Goal: Ask a question: Seek information or help from site administrators or community

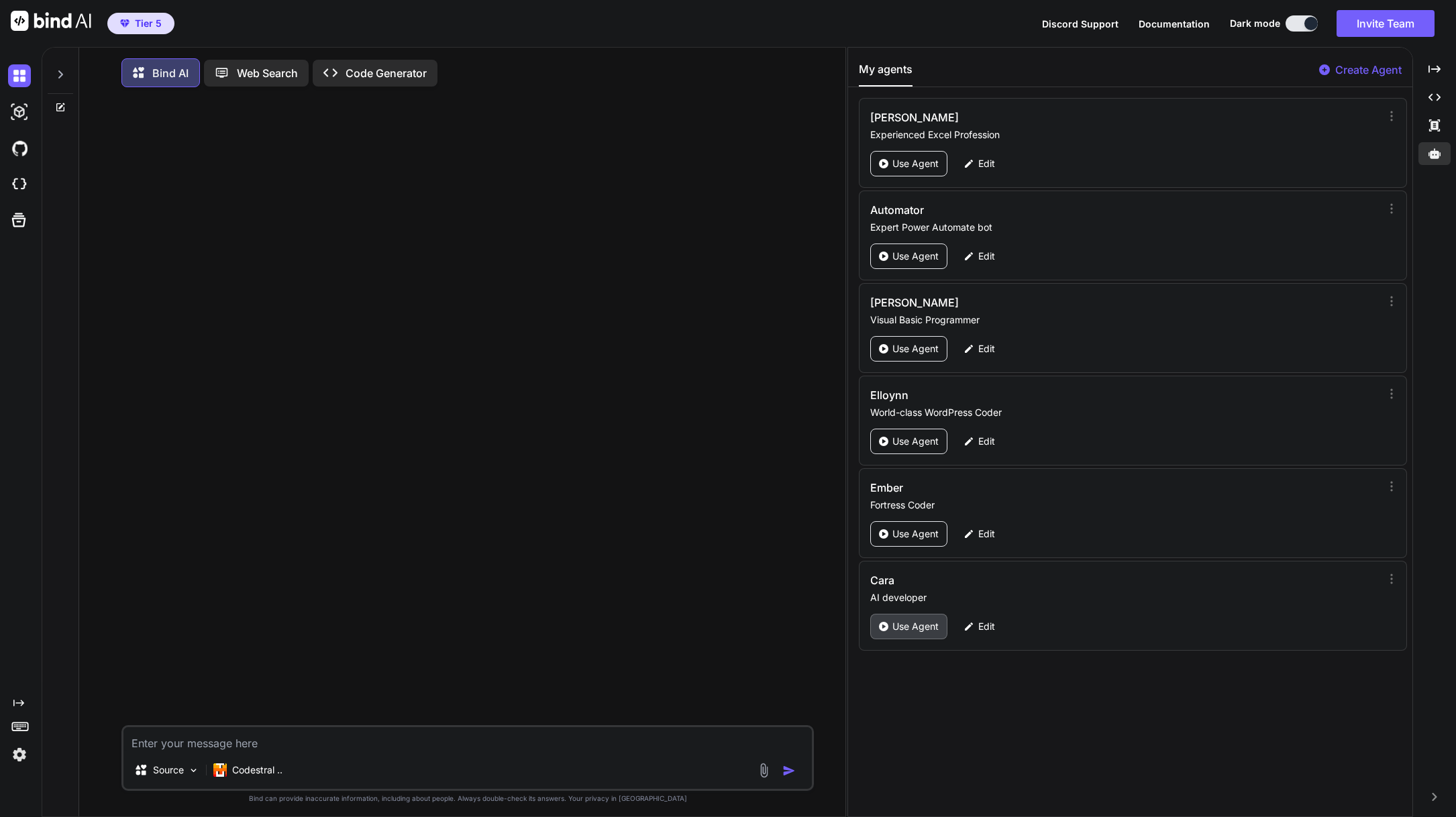
click at [910, 627] on p "Use Agent" at bounding box center [915, 627] width 46 height 13
type textarea "x"
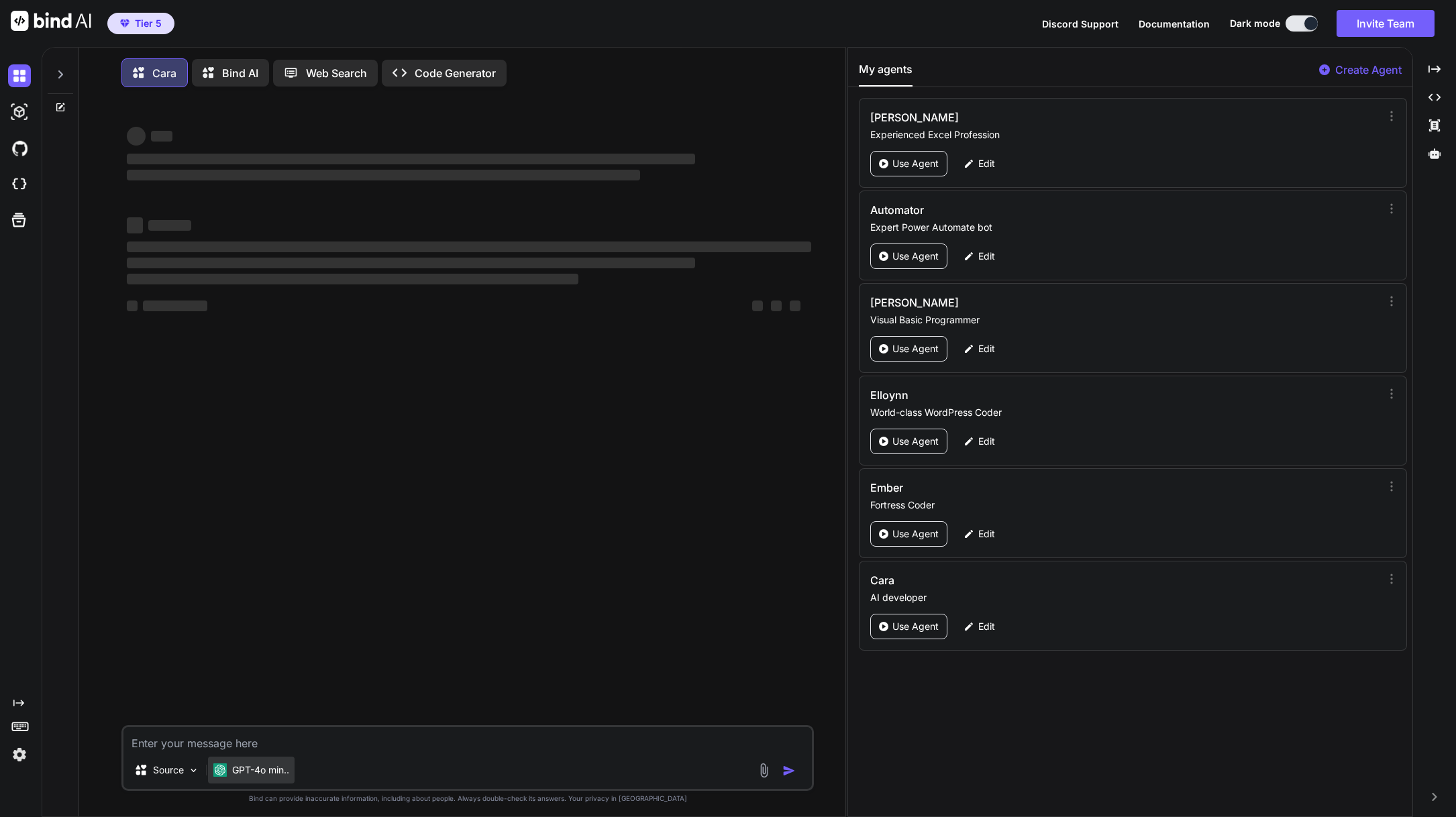
click at [279, 770] on p "GPT-4o min.." at bounding box center [261, 770] width 57 height 13
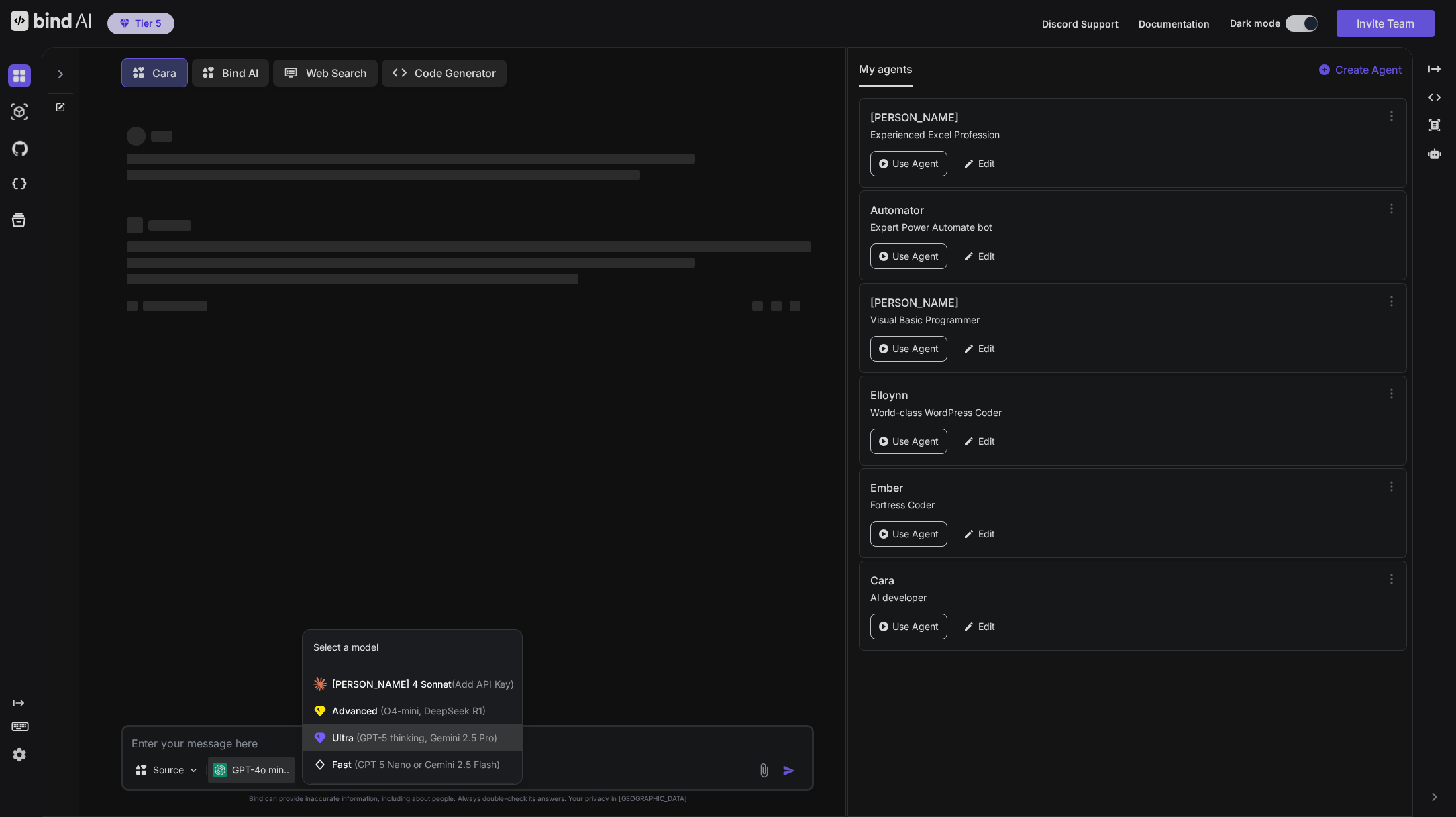
click at [395, 732] on div "Ultra (GPT-5 thinking, Gemini 2.5 Pro)" at bounding box center [412, 738] width 219 height 27
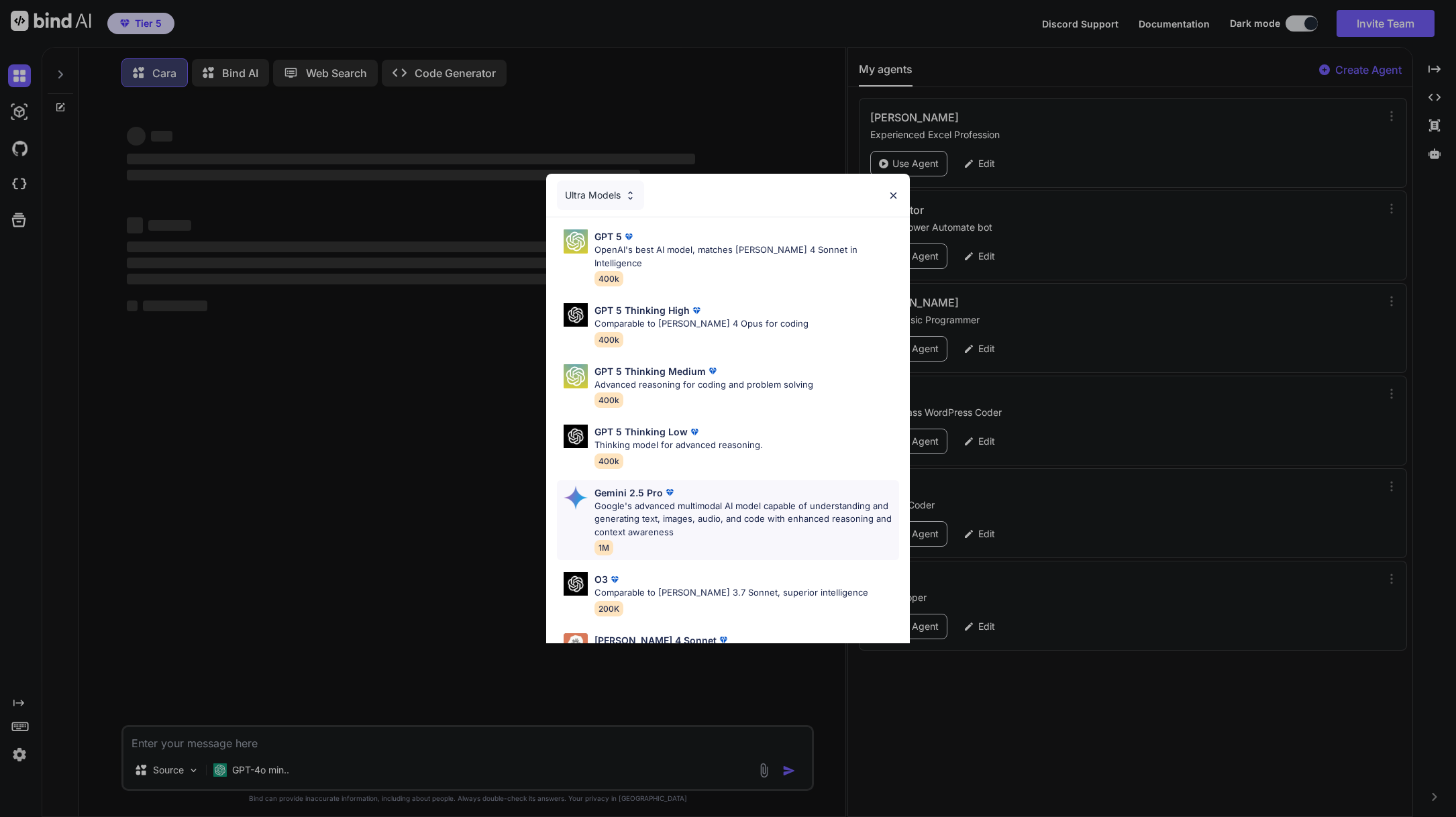
click at [681, 500] on p "Google's advanced multimodal AI model capable of understanding and generating t…" at bounding box center [747, 520] width 305 height 40
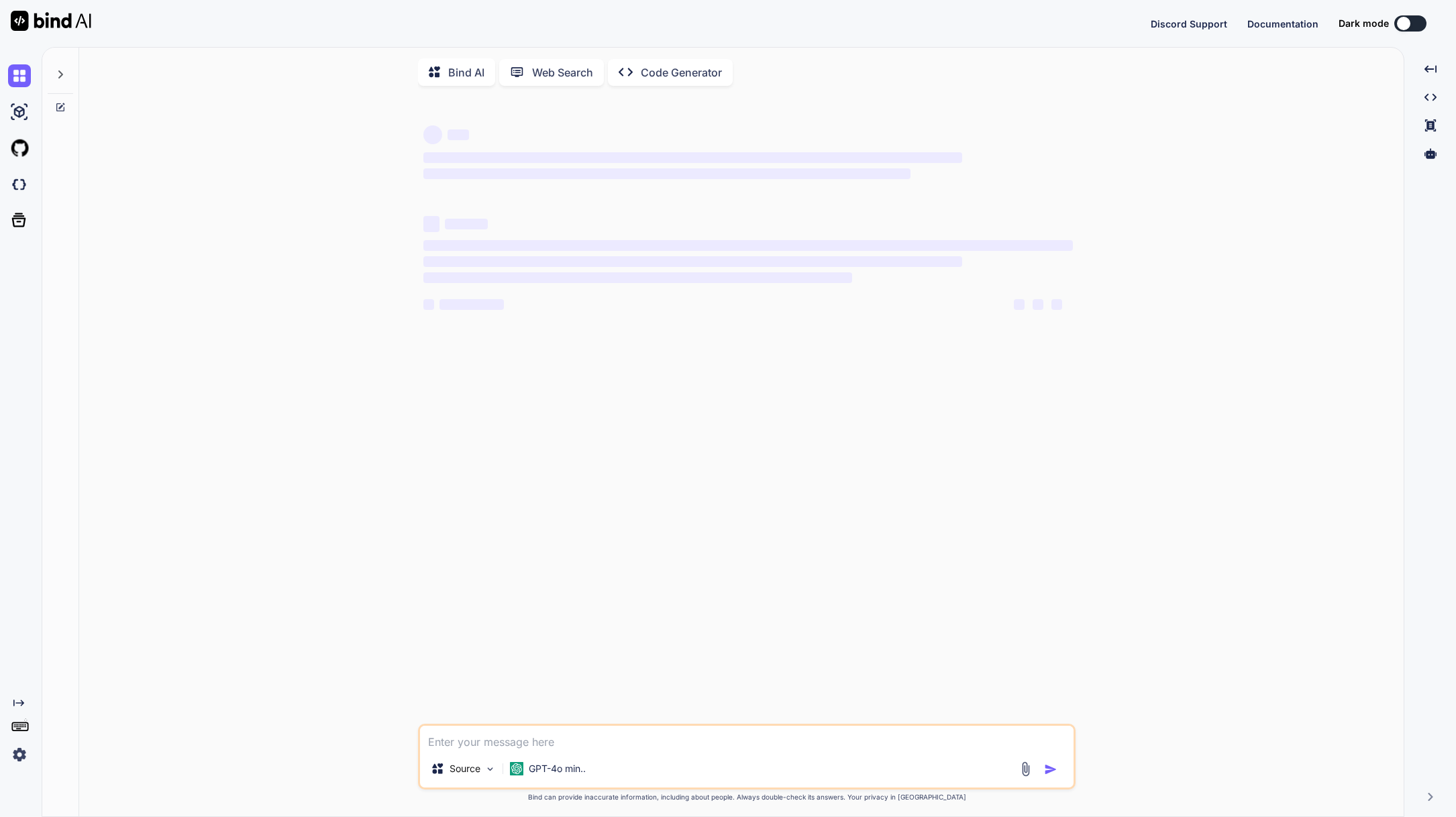
click at [63, 18] on img at bounding box center [51, 20] width 81 height 20
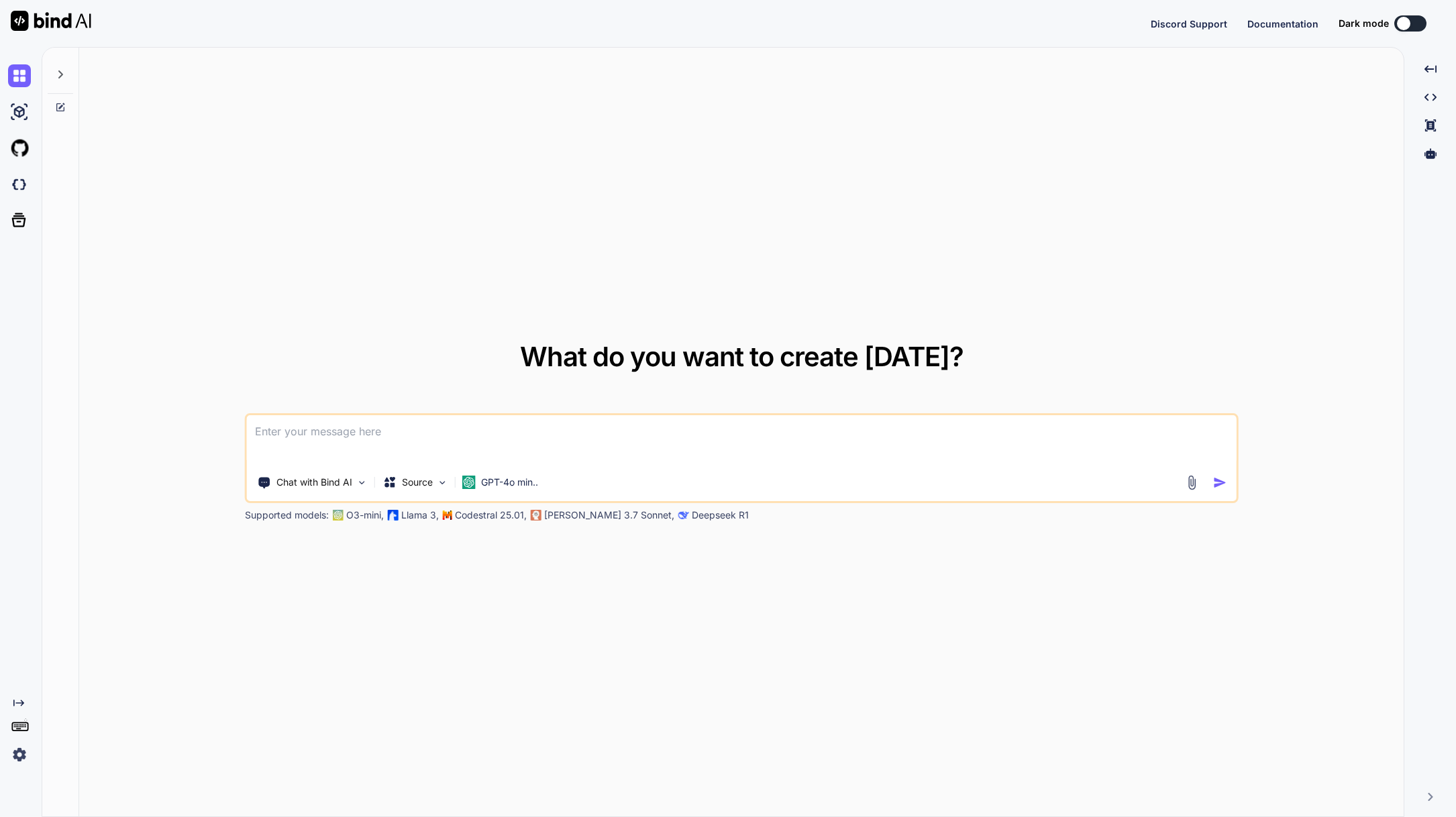
click at [737, 470] on div "Chat with Bind AI Source GPT-4o min.." at bounding box center [715, 482] width 937 height 27
click at [1432, 154] on icon at bounding box center [1431, 153] width 12 height 12
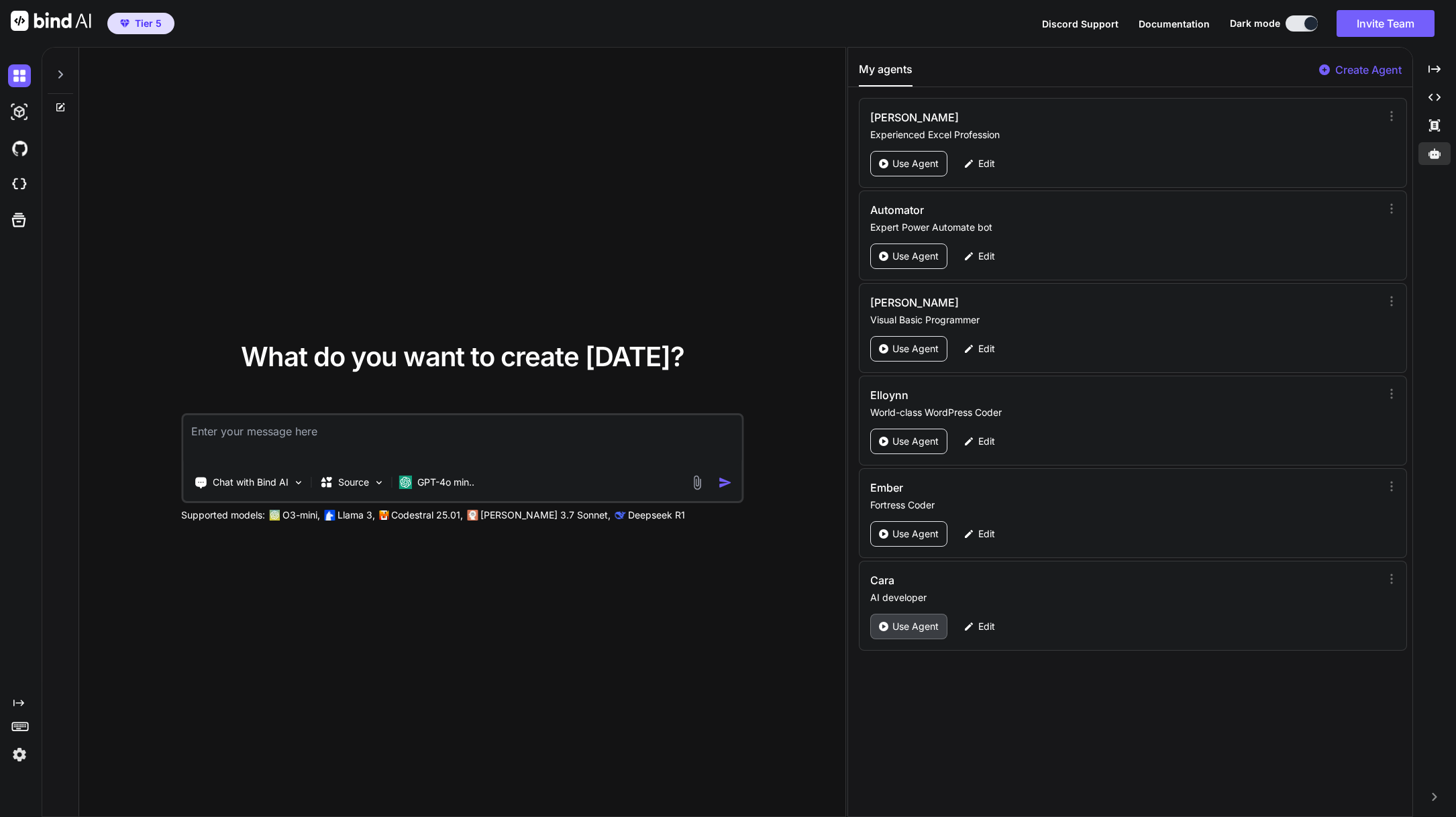
click at [922, 632] on p "Use Agent" at bounding box center [915, 627] width 46 height 13
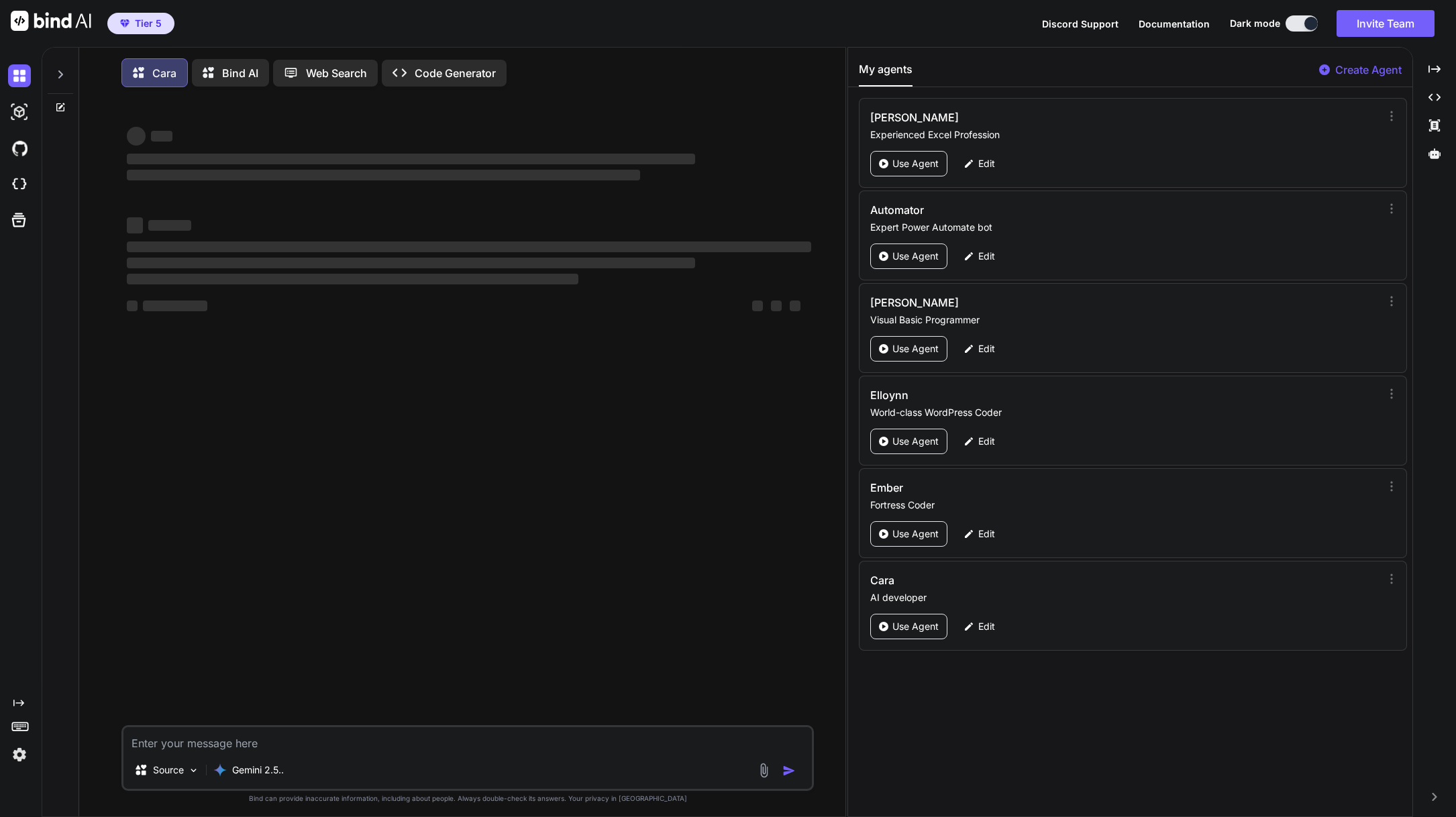
click at [323, 745] on textarea at bounding box center [467, 740] width 688 height 24
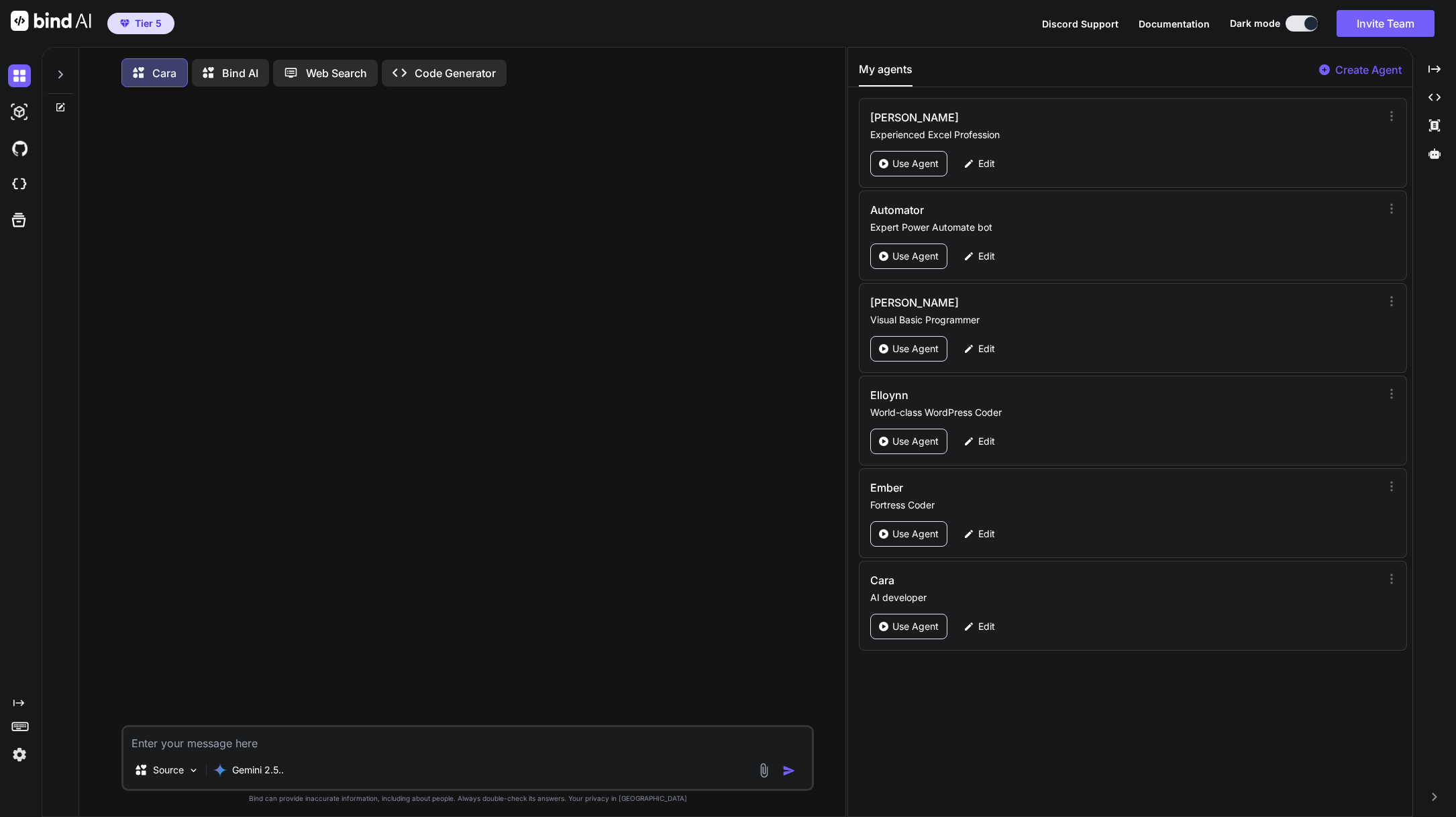
type textarea "x"
type textarea "H"
type textarea "x"
type textarea "Hi"
type textarea "x"
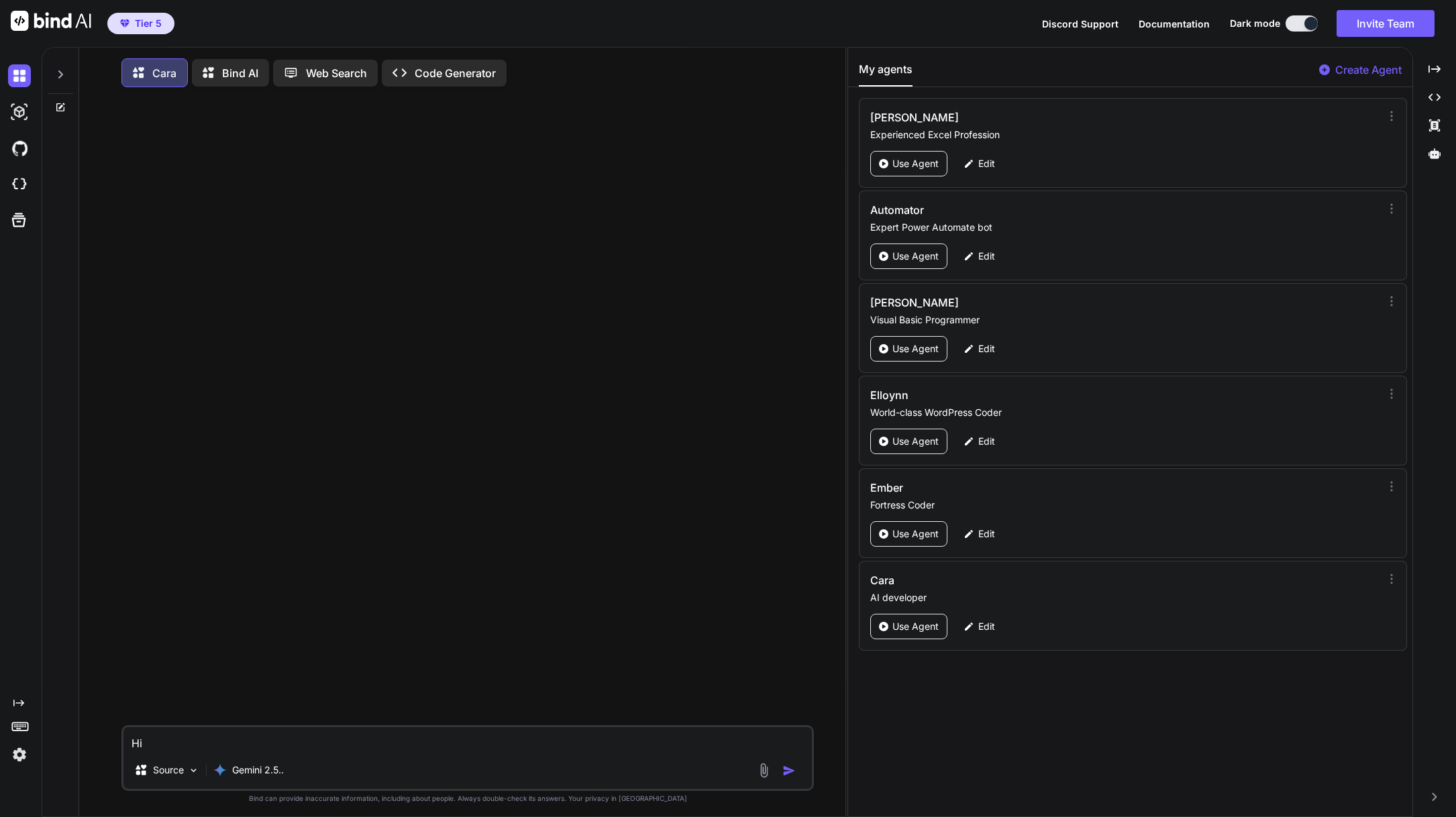
type textarea "Hi"
type textarea "x"
type textarea "Hi C"
type textarea "x"
type textarea "Hi Ca"
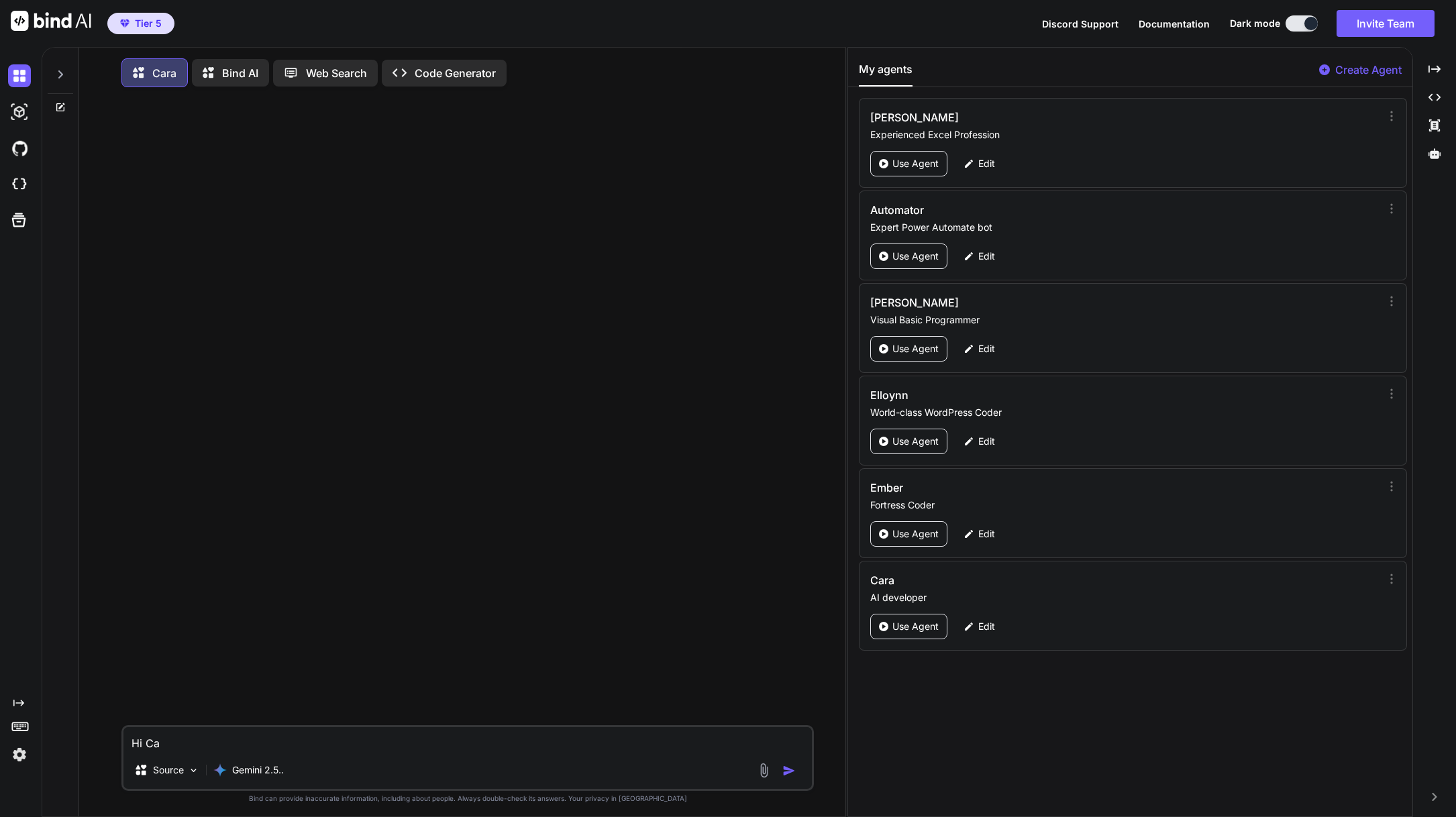
type textarea "x"
type textarea "Hi Car"
type textarea "x"
type textarea "Hi [PERSON_NAME]"
type textarea "x"
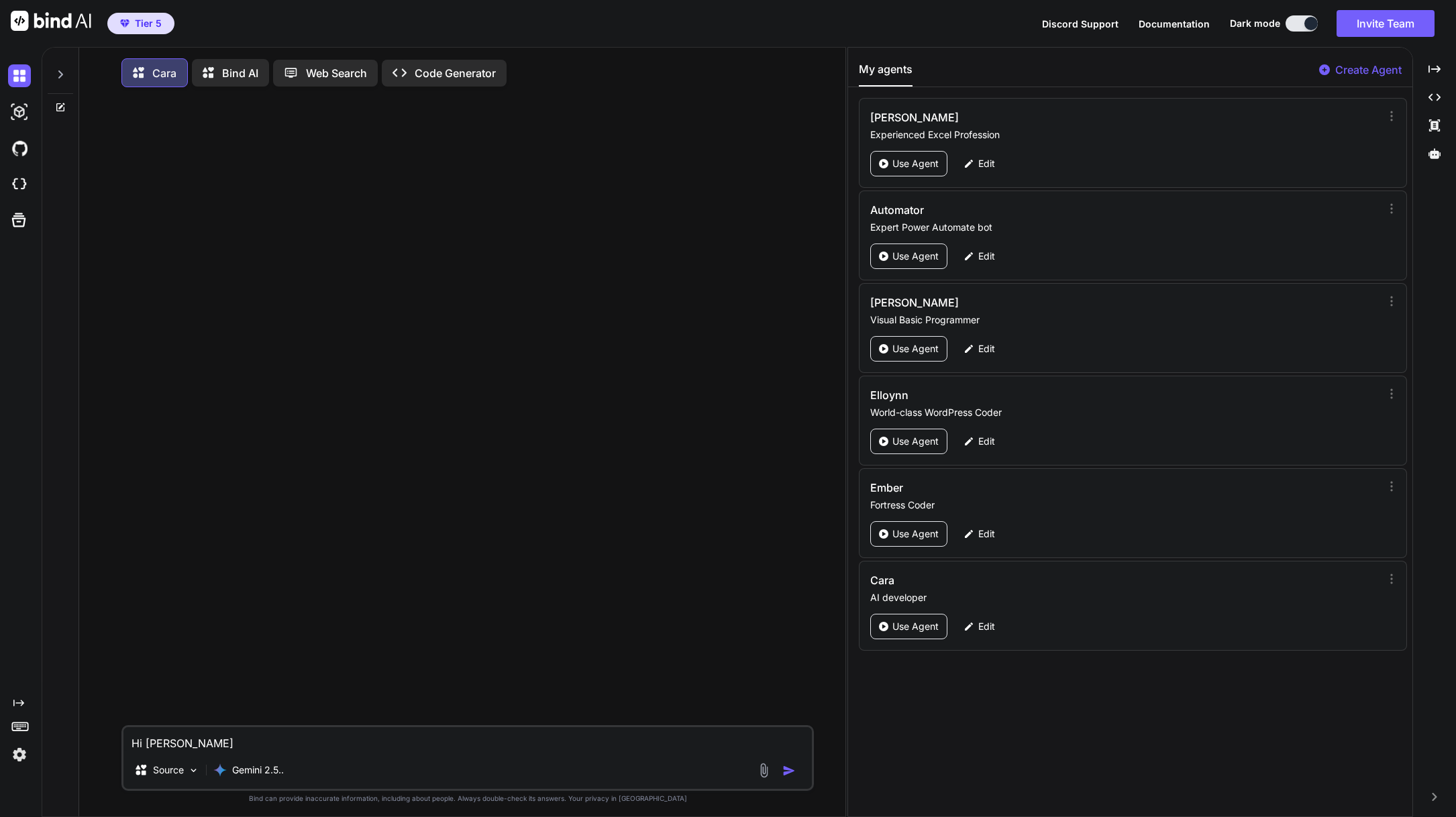
type textarea "Hi [PERSON_NAME],"
type textarea "x"
type textarea "Hi [PERSON_NAME],"
type textarea "x"
type textarea "Hi Cara, h"
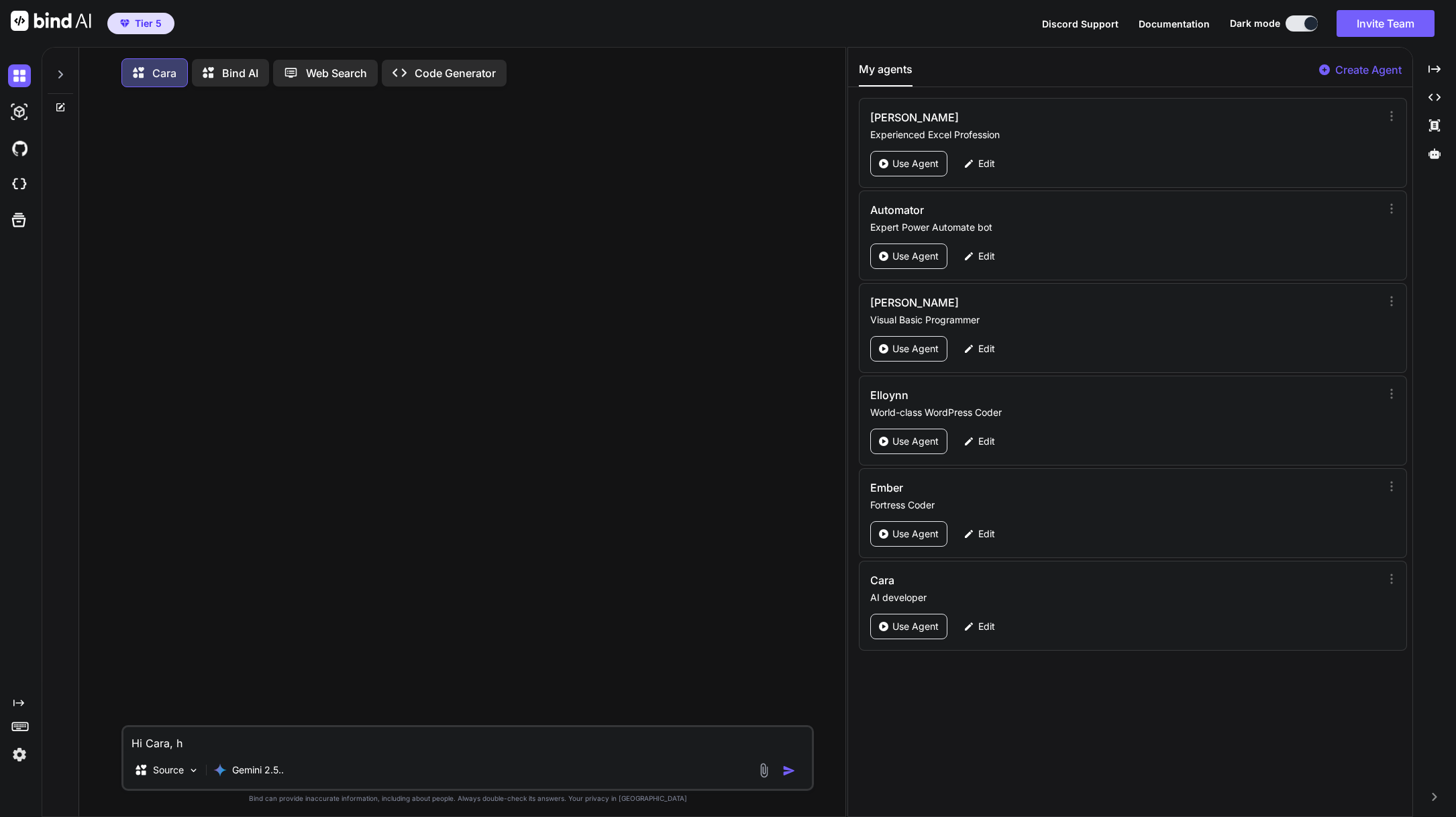
type textarea "x"
type textarea "Hi [PERSON_NAME], ho"
type textarea "x"
type textarea "Hi [PERSON_NAME], how"
type textarea "x"
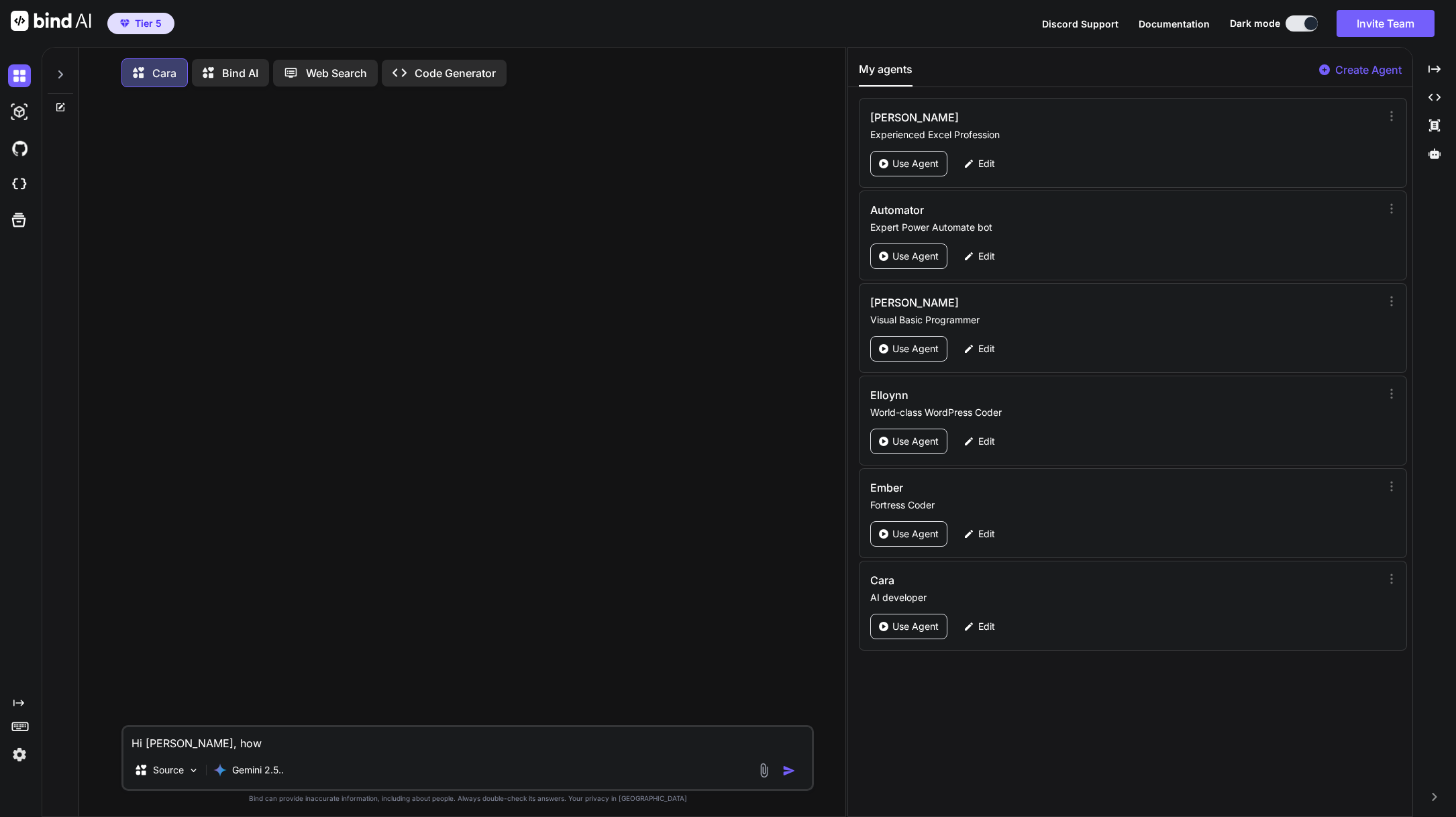
type textarea "Hi [PERSON_NAME], how"
type textarea "x"
type textarea "Hi [PERSON_NAME], how a"
type textarea "x"
type textarea "Hi [PERSON_NAME], how ar"
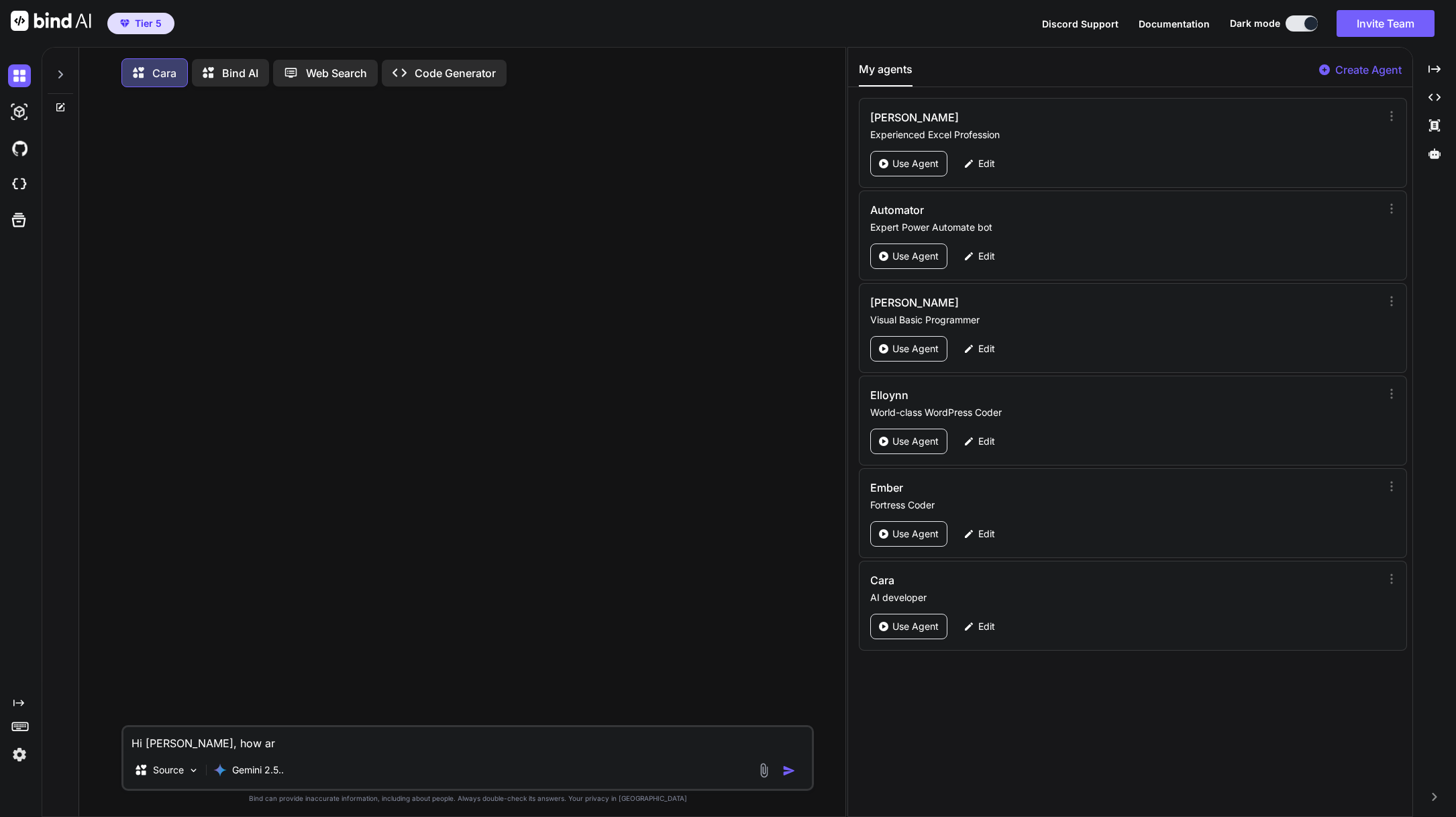
type textarea "x"
type textarea "Hi [PERSON_NAME], how are"
type textarea "x"
type textarea "Hi [PERSON_NAME], how are"
type textarea "x"
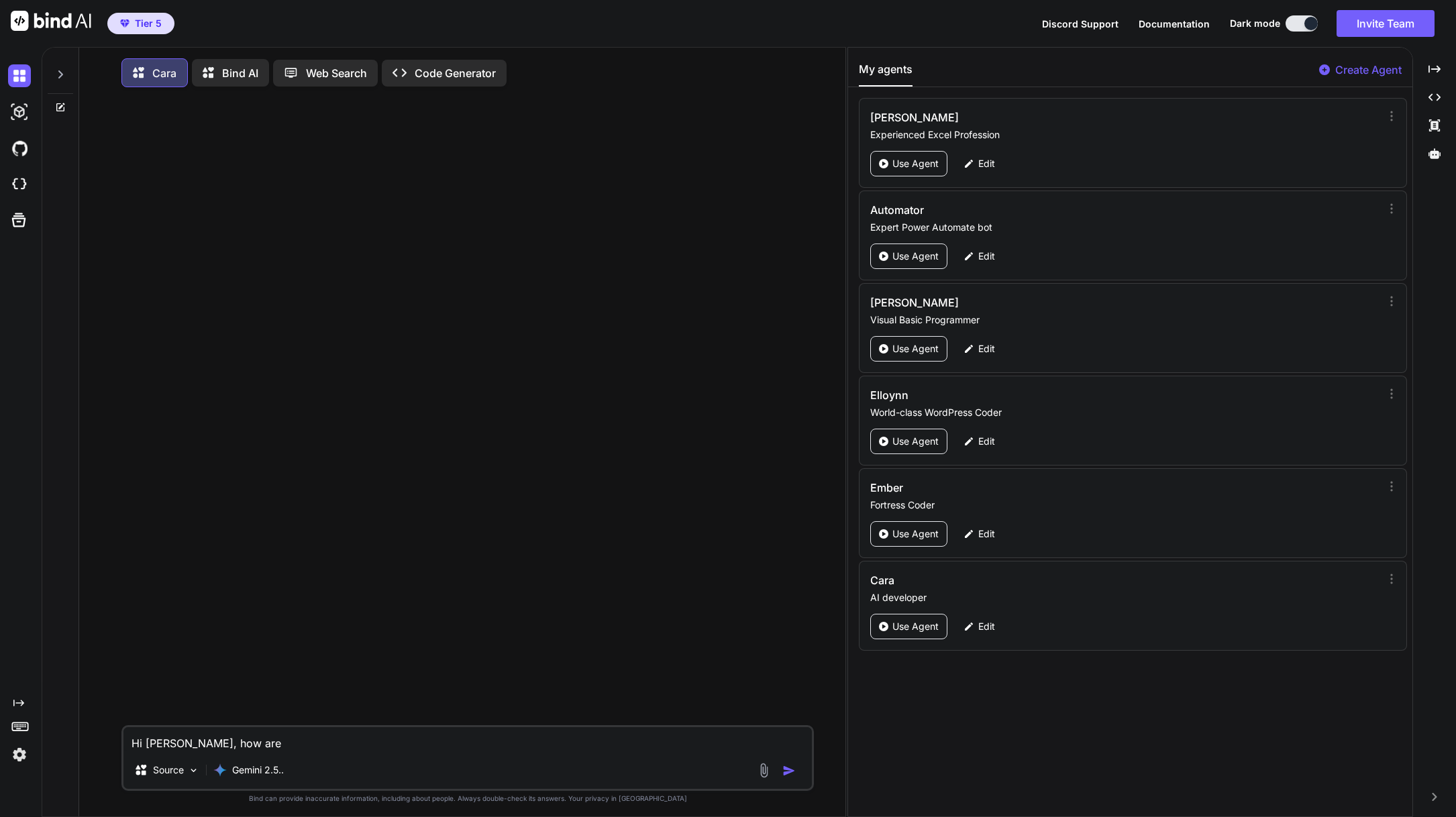
type textarea "Hi [PERSON_NAME], how are y"
type textarea "x"
type textarea "Hi [PERSON_NAME], how are yo"
type textarea "x"
type textarea "Hi [PERSON_NAME], how are you"
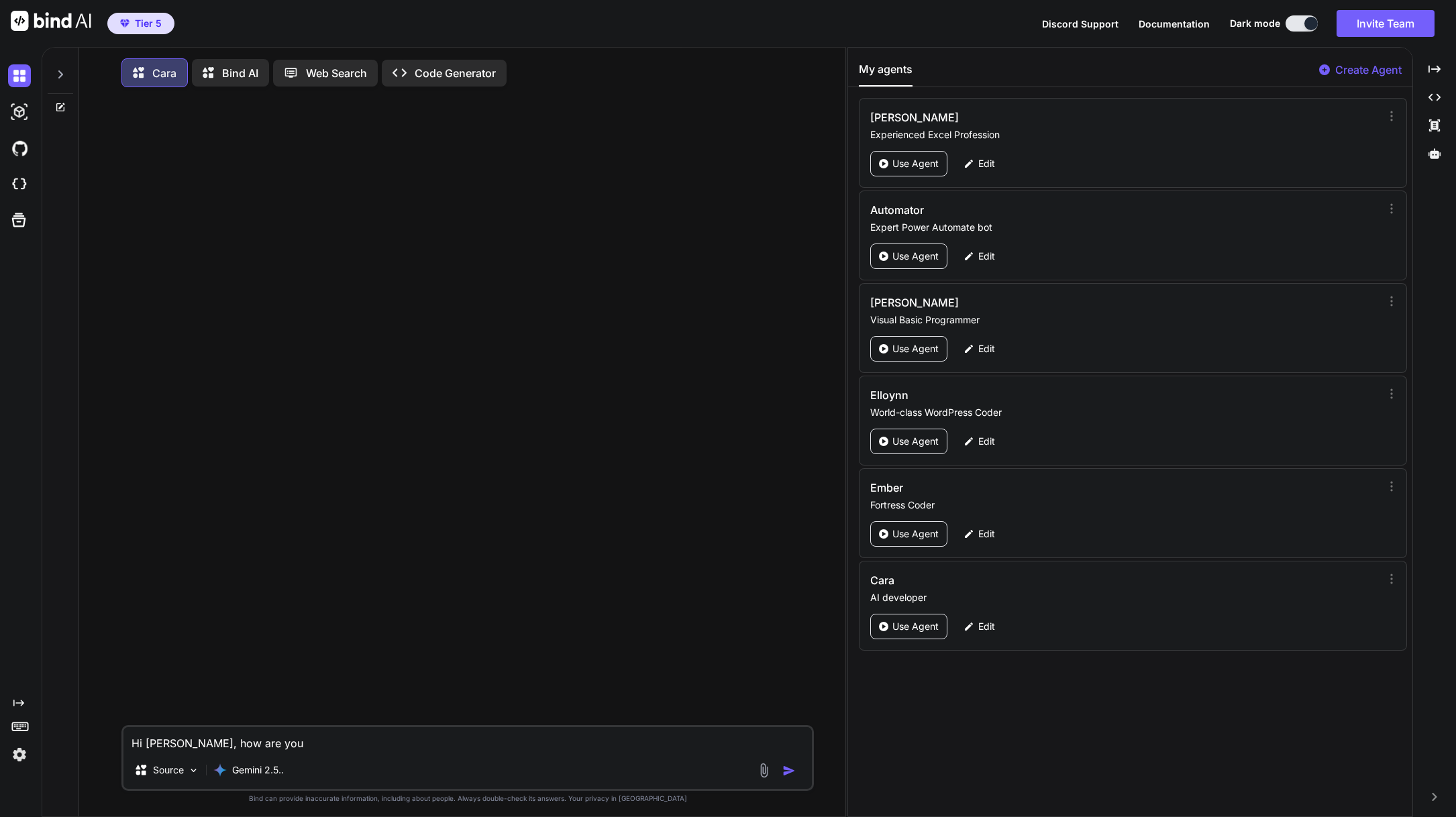
type textarea "x"
type textarea "Hi [PERSON_NAME], how are you"
type textarea "x"
type textarea "Hi [PERSON_NAME], how are you t"
type textarea "x"
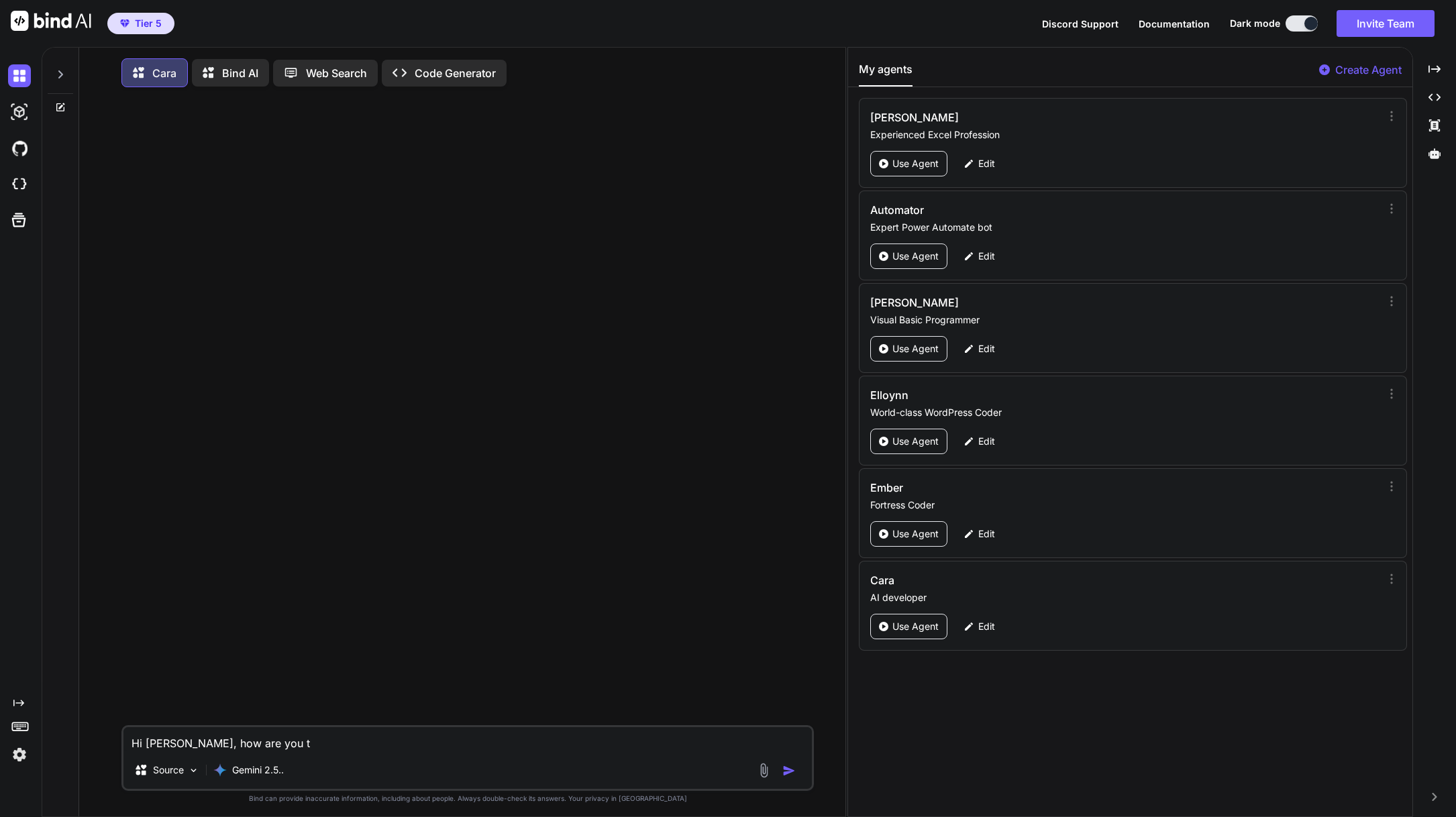
type textarea "Hi [PERSON_NAME], how are you to"
type textarea "x"
type textarea "Hi [PERSON_NAME], how are you [PERSON_NAME]"
type textarea "x"
type textarea "Hi [PERSON_NAME], how are you toda"
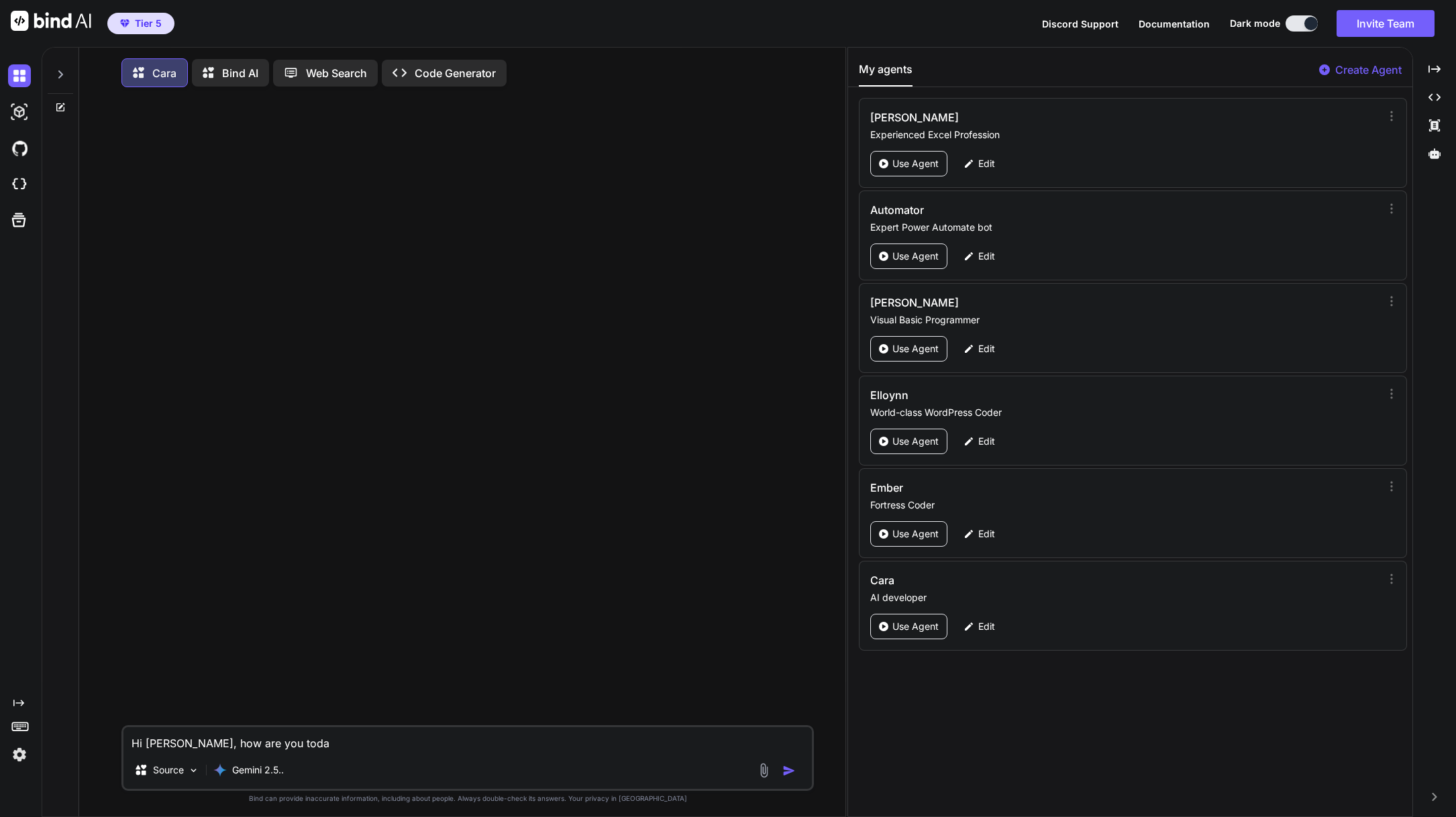
type textarea "x"
type textarea "Hi [PERSON_NAME], how are you [DATE]"
type textarea "x"
type textarea "Hi [PERSON_NAME], how are you [DATE]?"
type textarea "x"
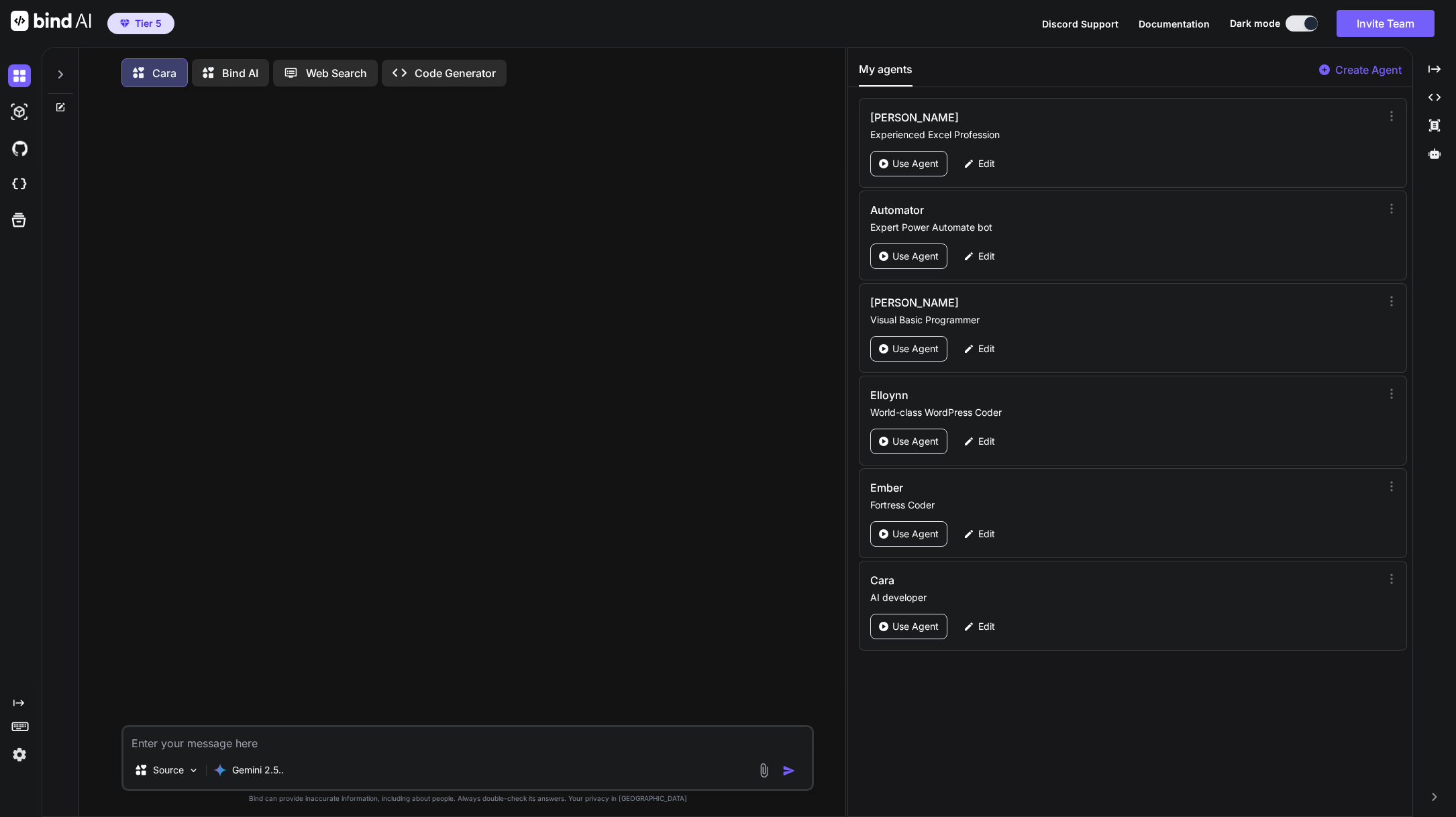
scroll to position [7, 0]
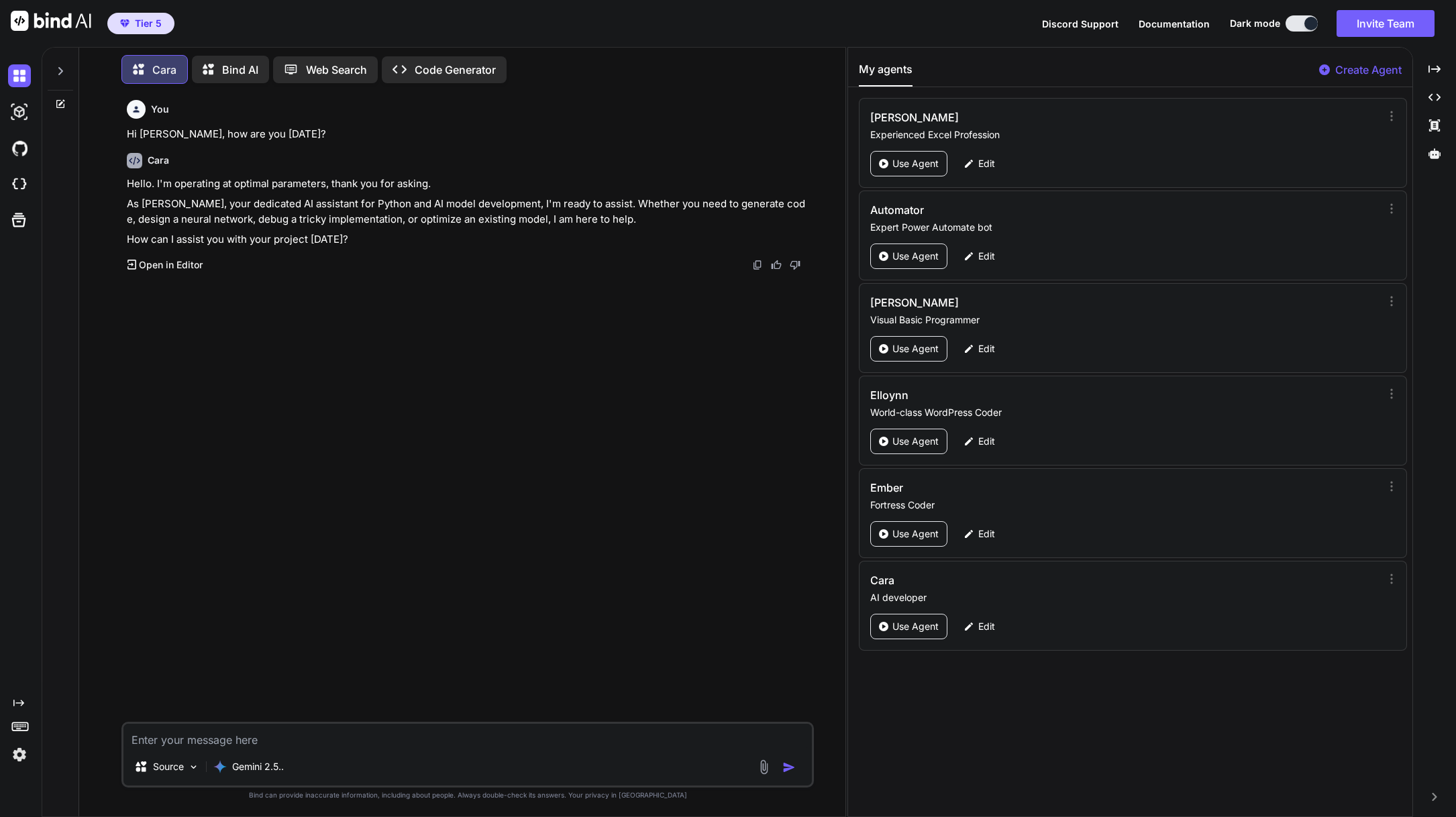
click at [264, 740] on textarea at bounding box center [467, 736] width 688 height 24
type textarea "x"
type textarea "W"
type textarea "x"
type textarea "We"
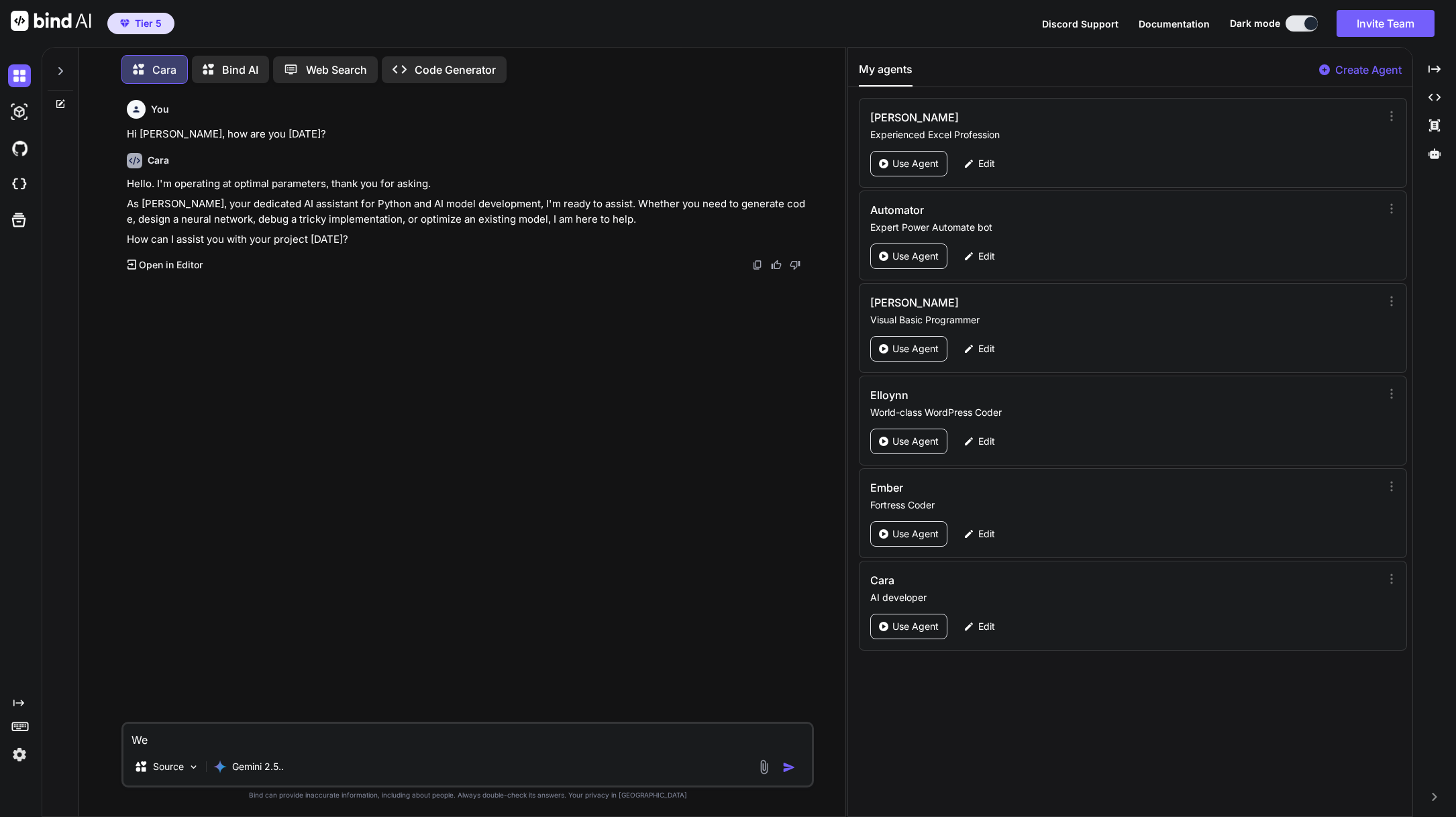
type textarea "x"
type textarea "We'"
type textarea "x"
type textarea "We'r"
type textarea "x"
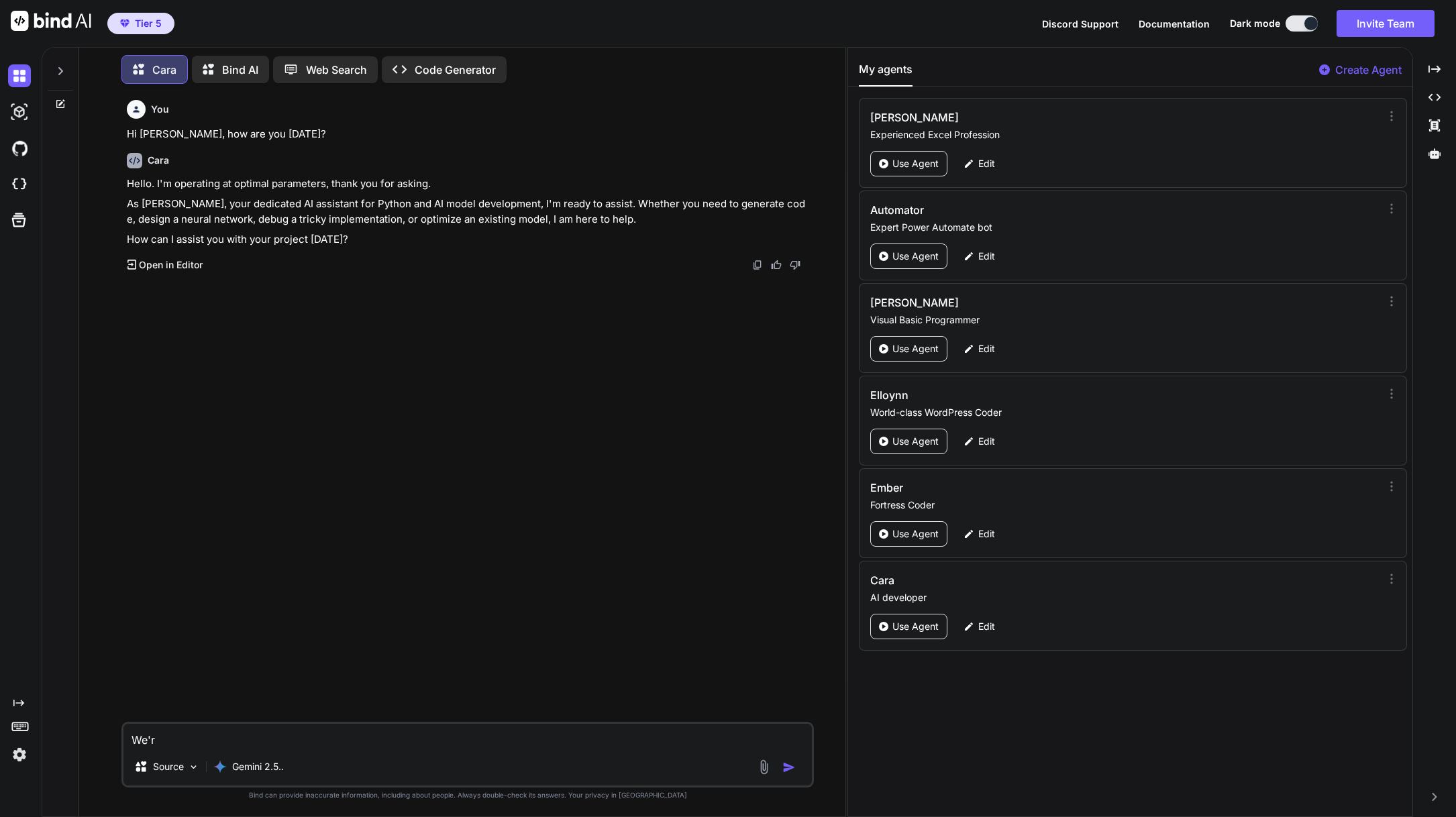
type textarea "We're"
type textarea "x"
type textarea "We're"
type textarea "x"
type textarea "We're g"
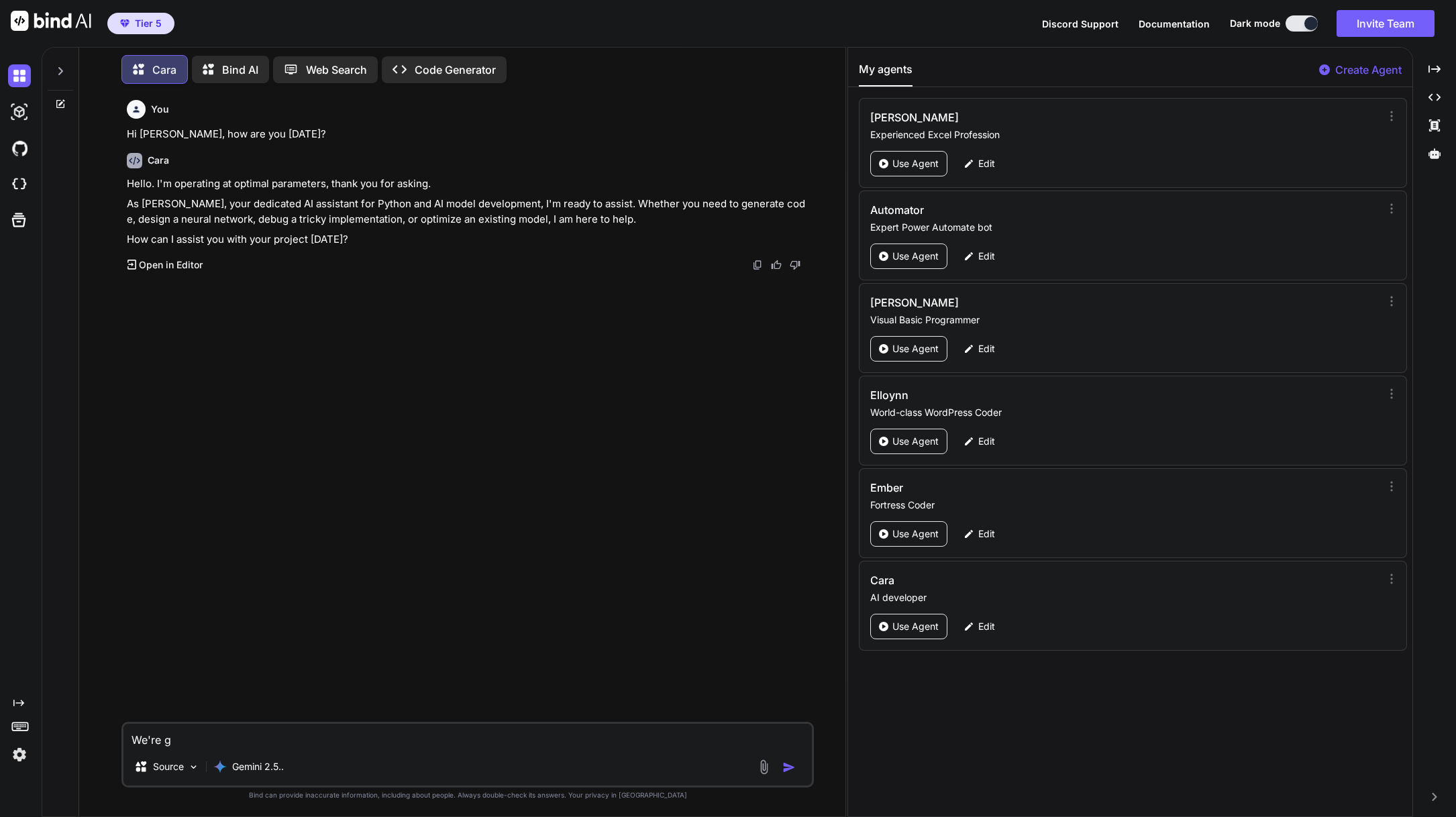
type textarea "x"
type textarea "We're go"
type textarea "x"
type textarea "We're goi"
type textarea "x"
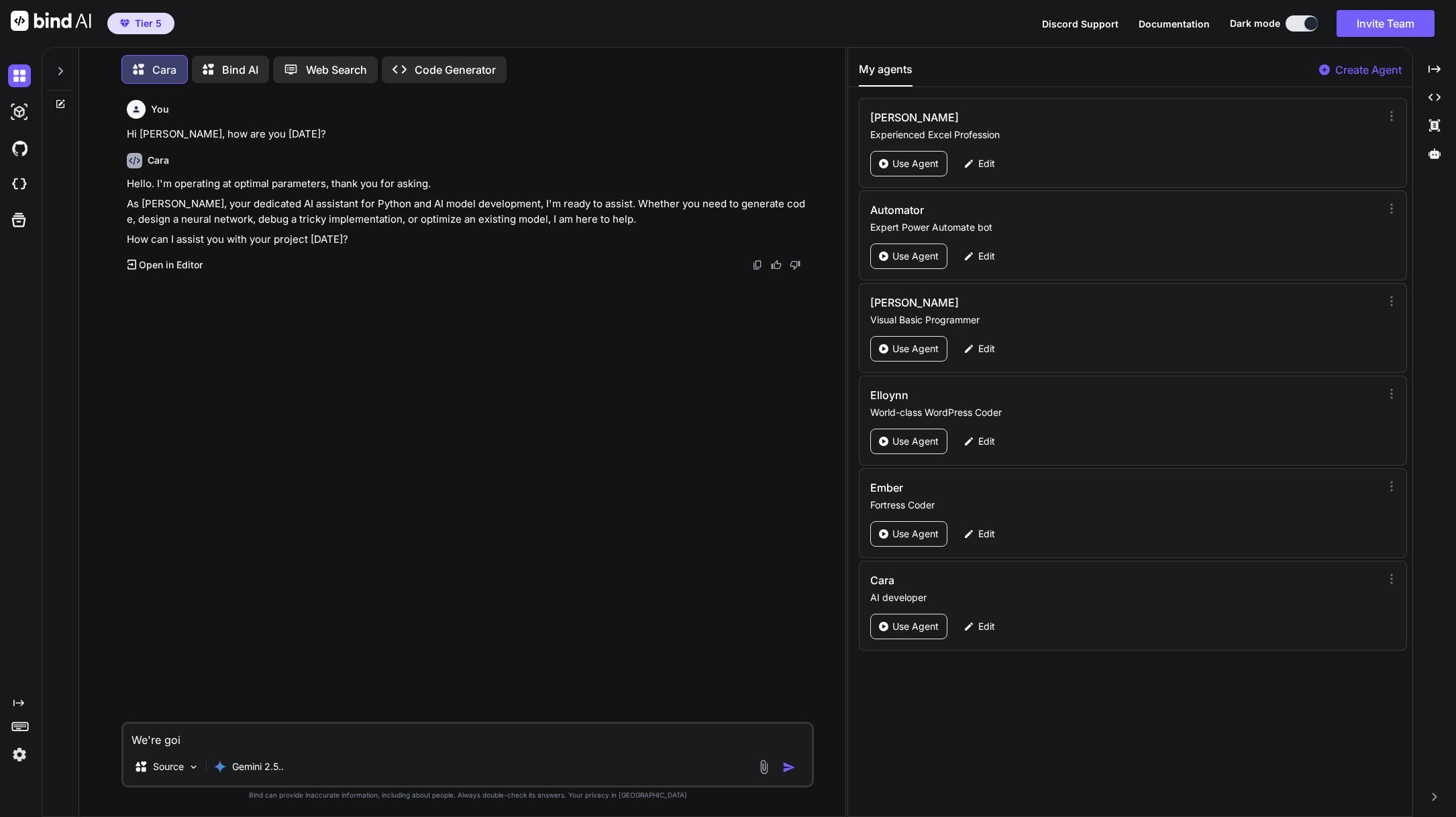
type textarea "We're goin"
type textarea "x"
type textarea "We're going"
type textarea "x"
type textarea "We're going"
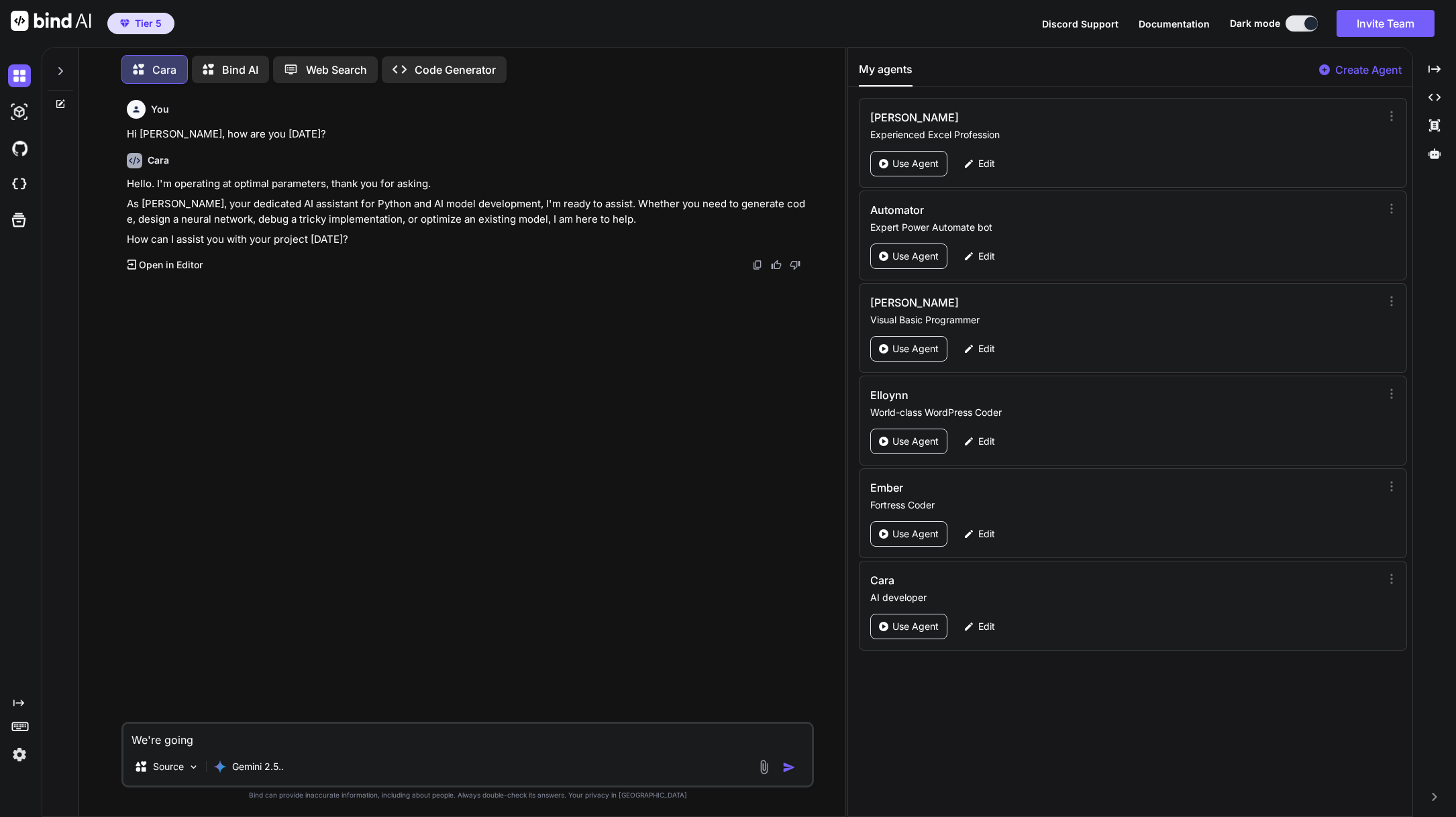
type textarea "x"
type textarea "We're going t"
type textarea "x"
type textarea "We're going to"
type textarea "x"
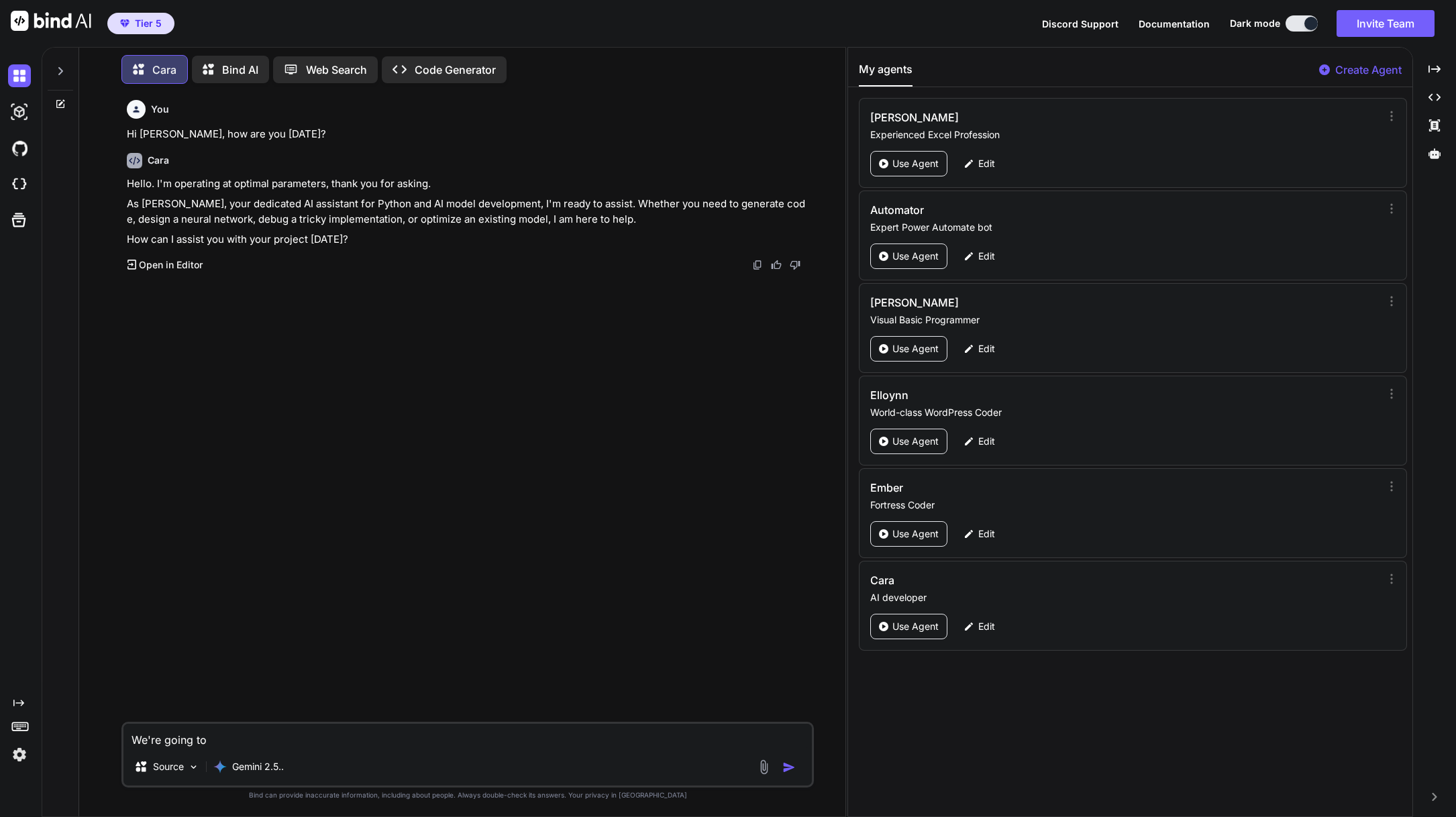
type textarea "We're going to"
type textarea "x"
type textarea "We're going to b"
type textarea "x"
type textarea "We're going to bu"
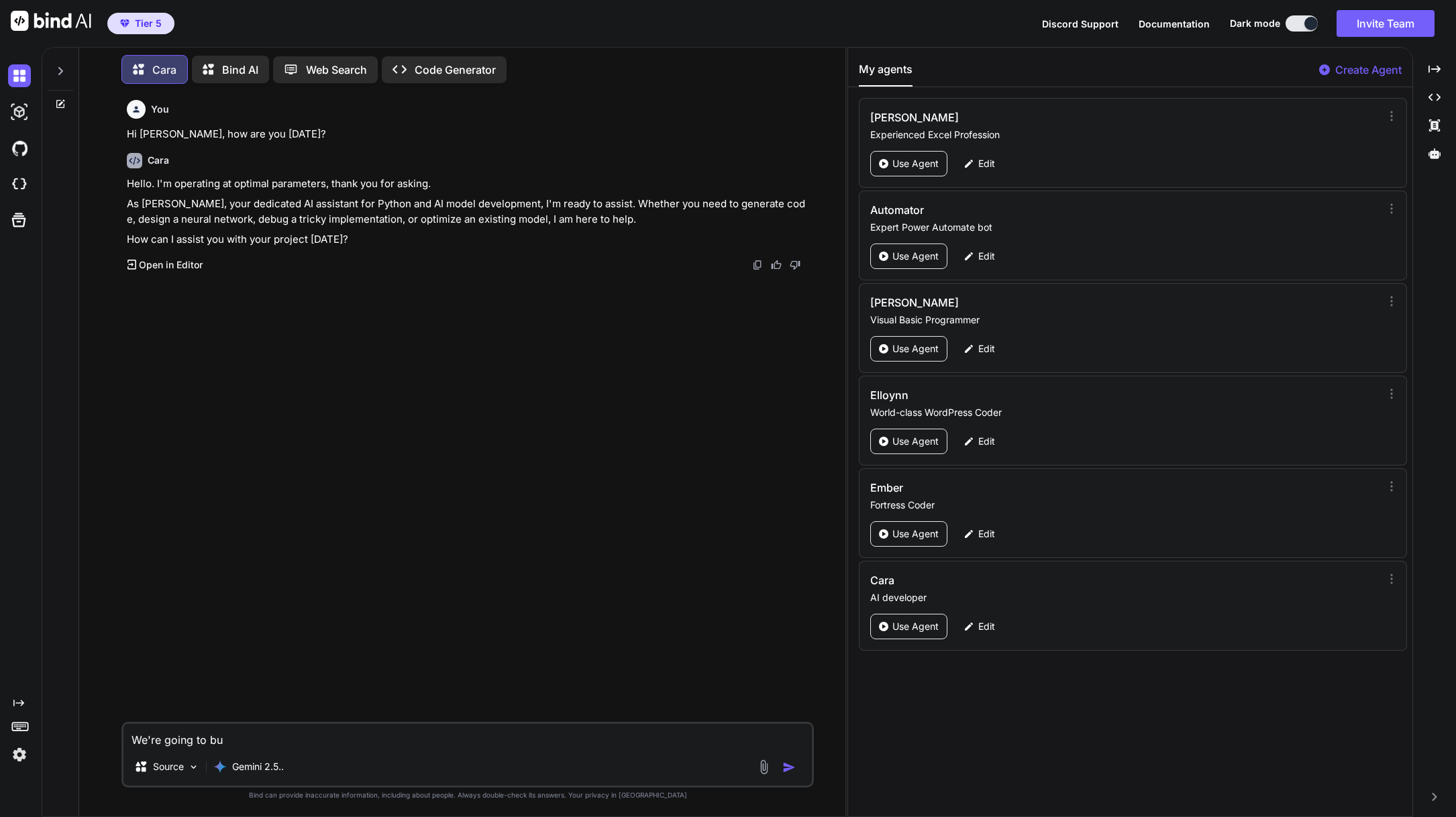
type textarea "x"
type textarea "We're going to [PERSON_NAME]"
type textarea "x"
type textarea "We're going to buil"
type textarea "x"
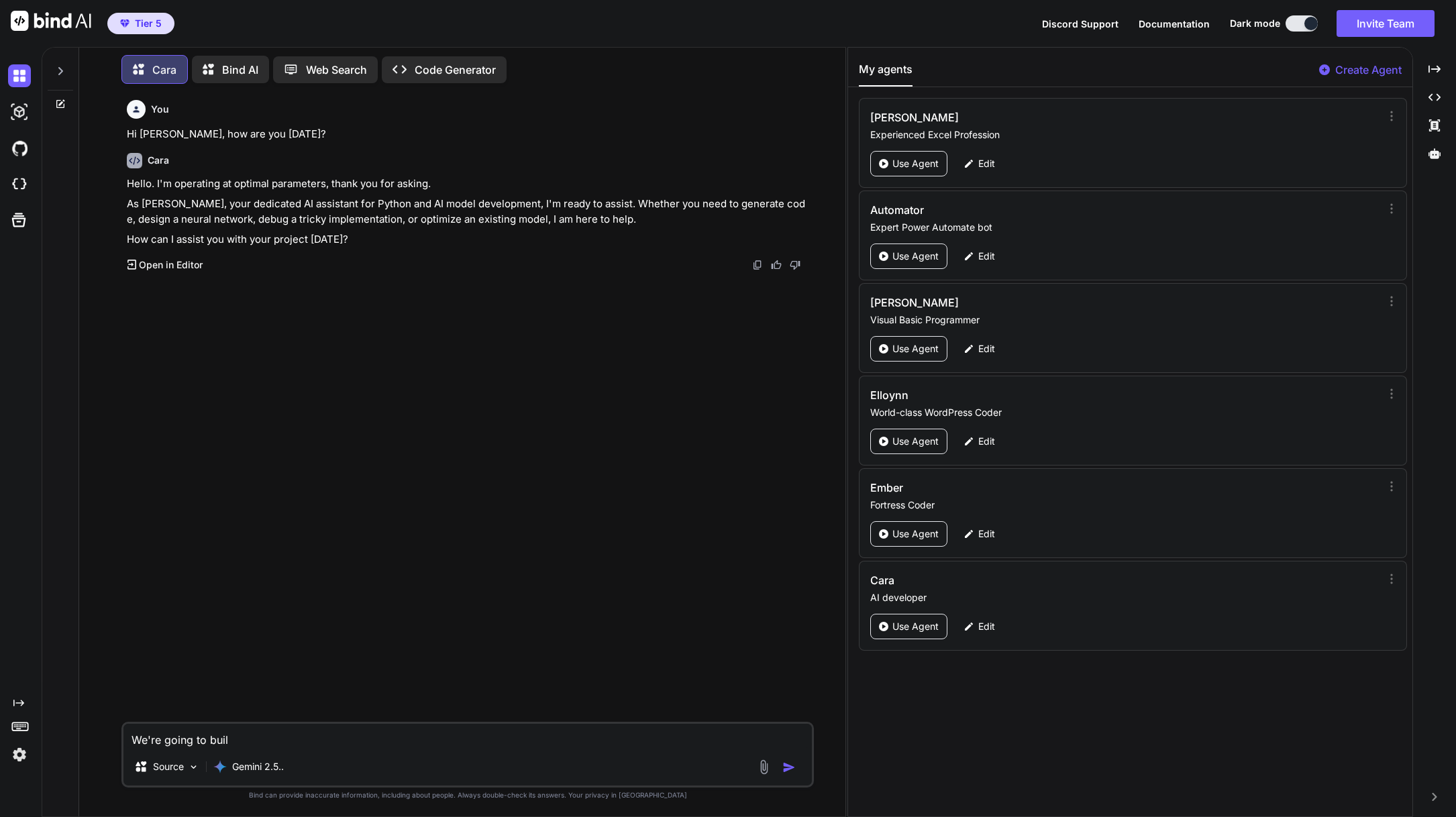
type textarea "We're going to build"
type textarea "x"
type textarea "We're going to build"
type textarea "x"
type textarea "We're going to build a"
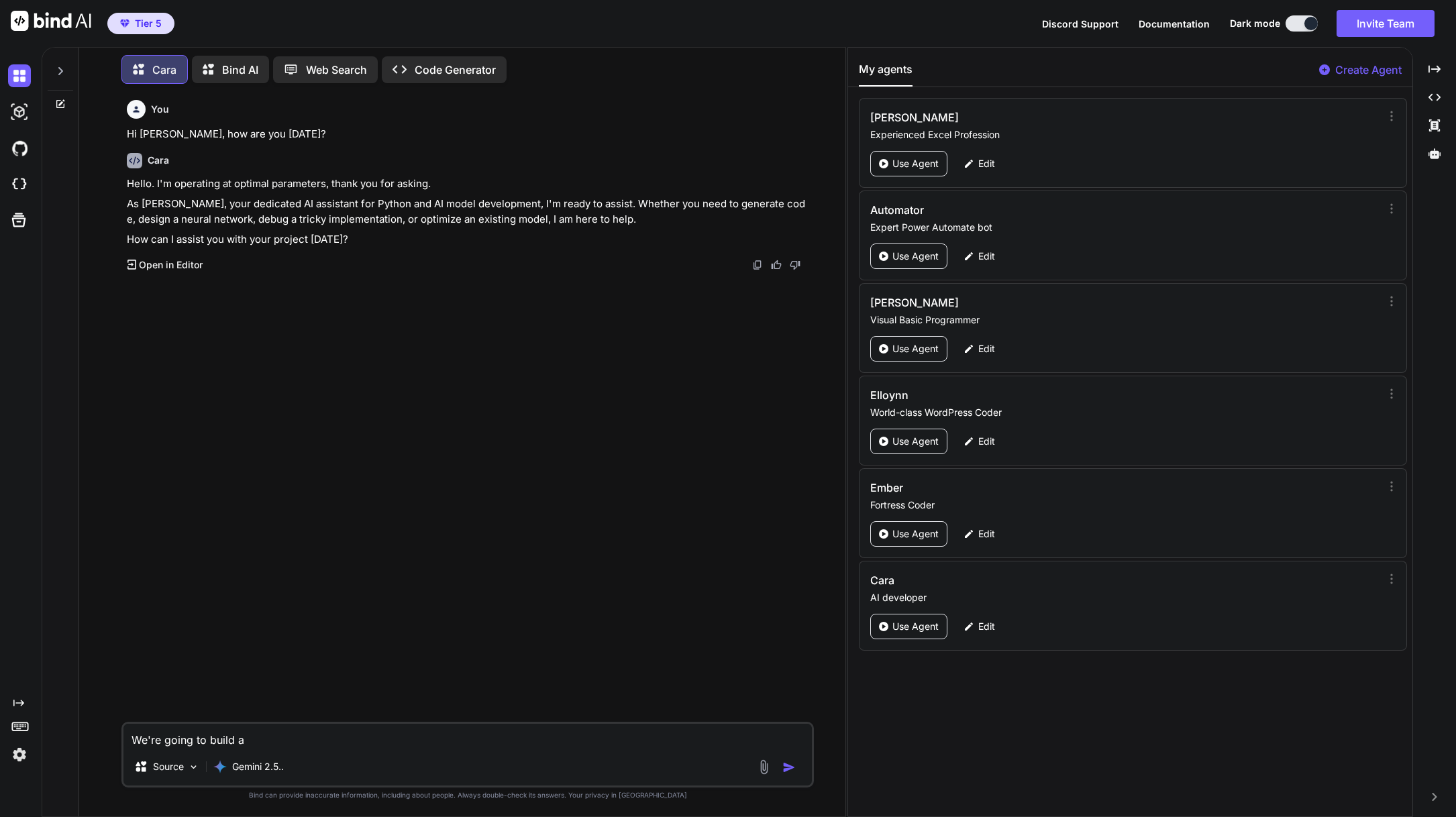
type textarea "x"
type textarea "We're going to build an"
type textarea "x"
type textarea "We're going to build an"
type textarea "x"
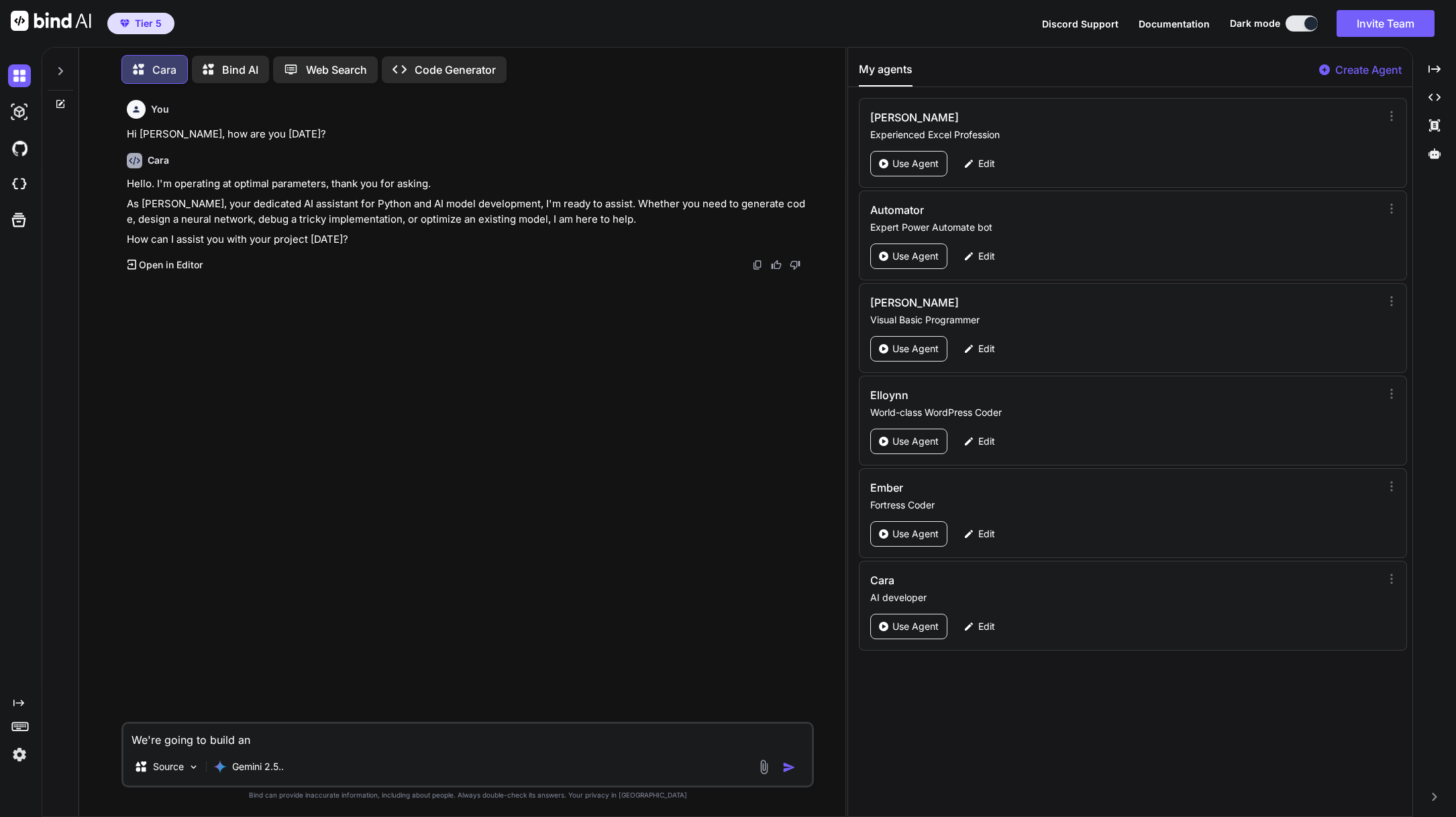
type textarea "We're going to build an f"
type textarea "x"
type textarea "We're going to build an fr"
type textarea "x"
type textarea "We're going to build an fra"
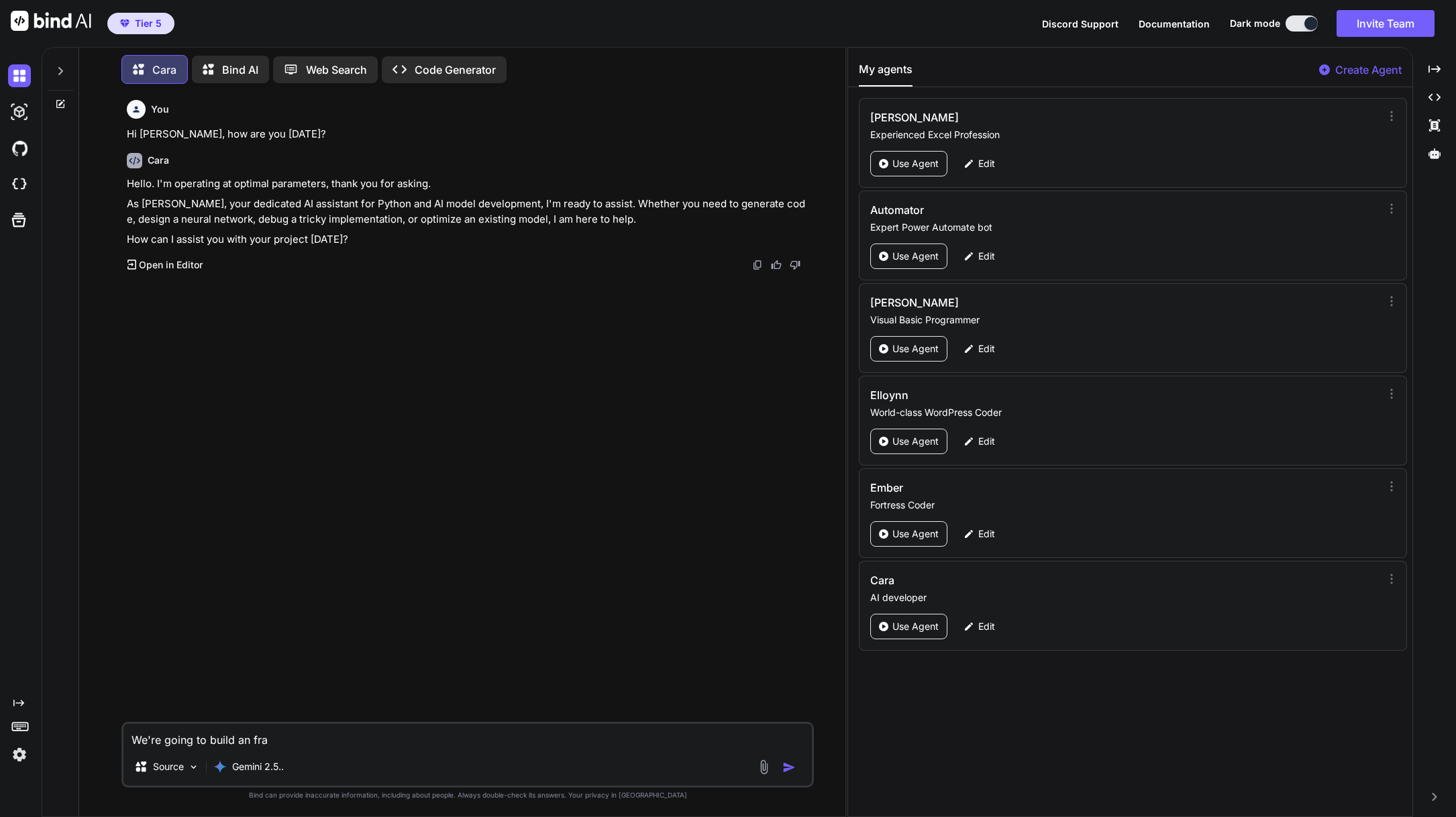
type textarea "x"
type textarea "We're going to build an fram"
type textarea "x"
type textarea "We're going to build an frame"
type textarea "x"
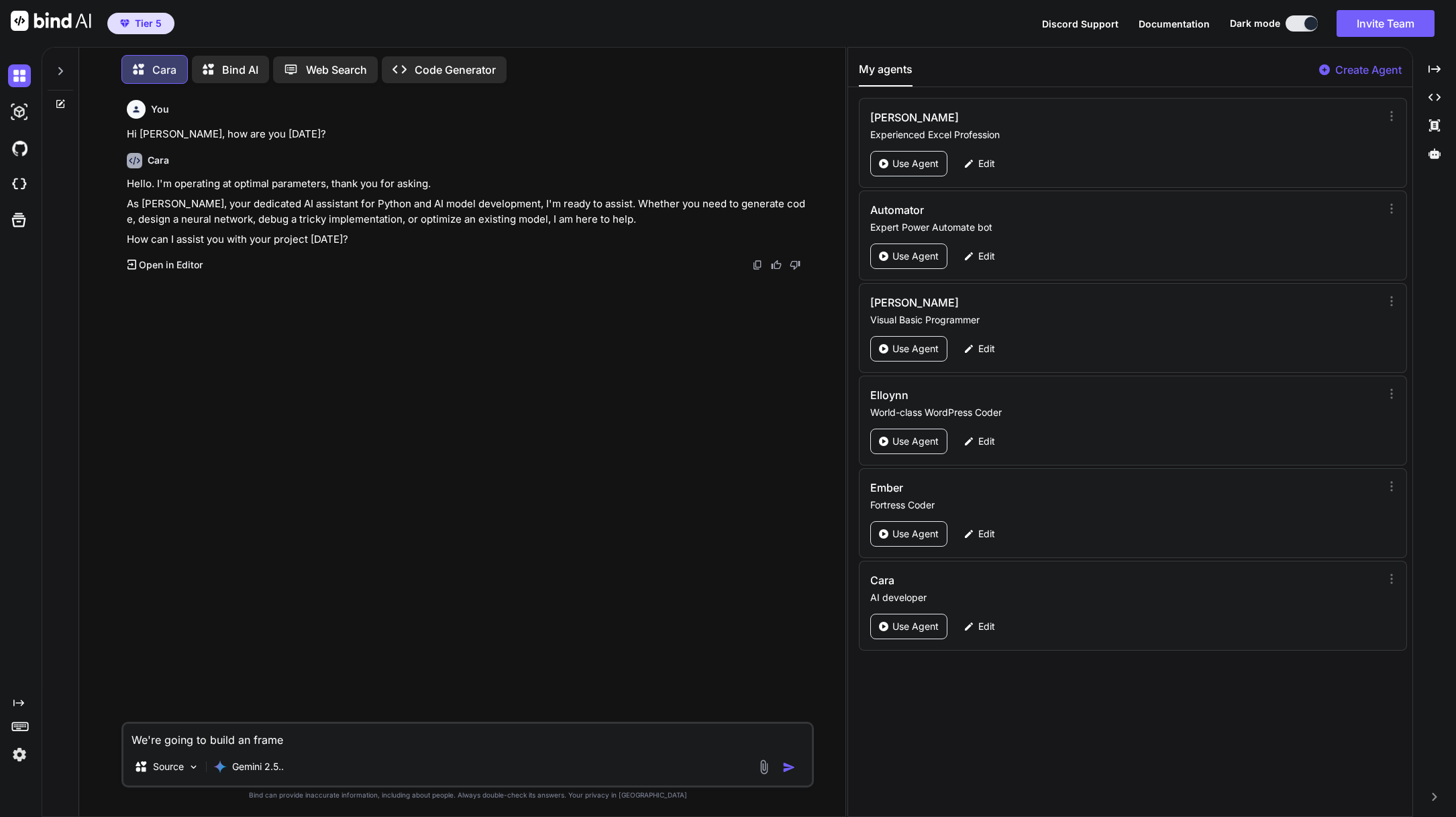
type textarea "We're going to build an framew"
type textarea "x"
type textarea "We're going to build an framewo"
type textarea "x"
type textarea "We're going to build an framewor"
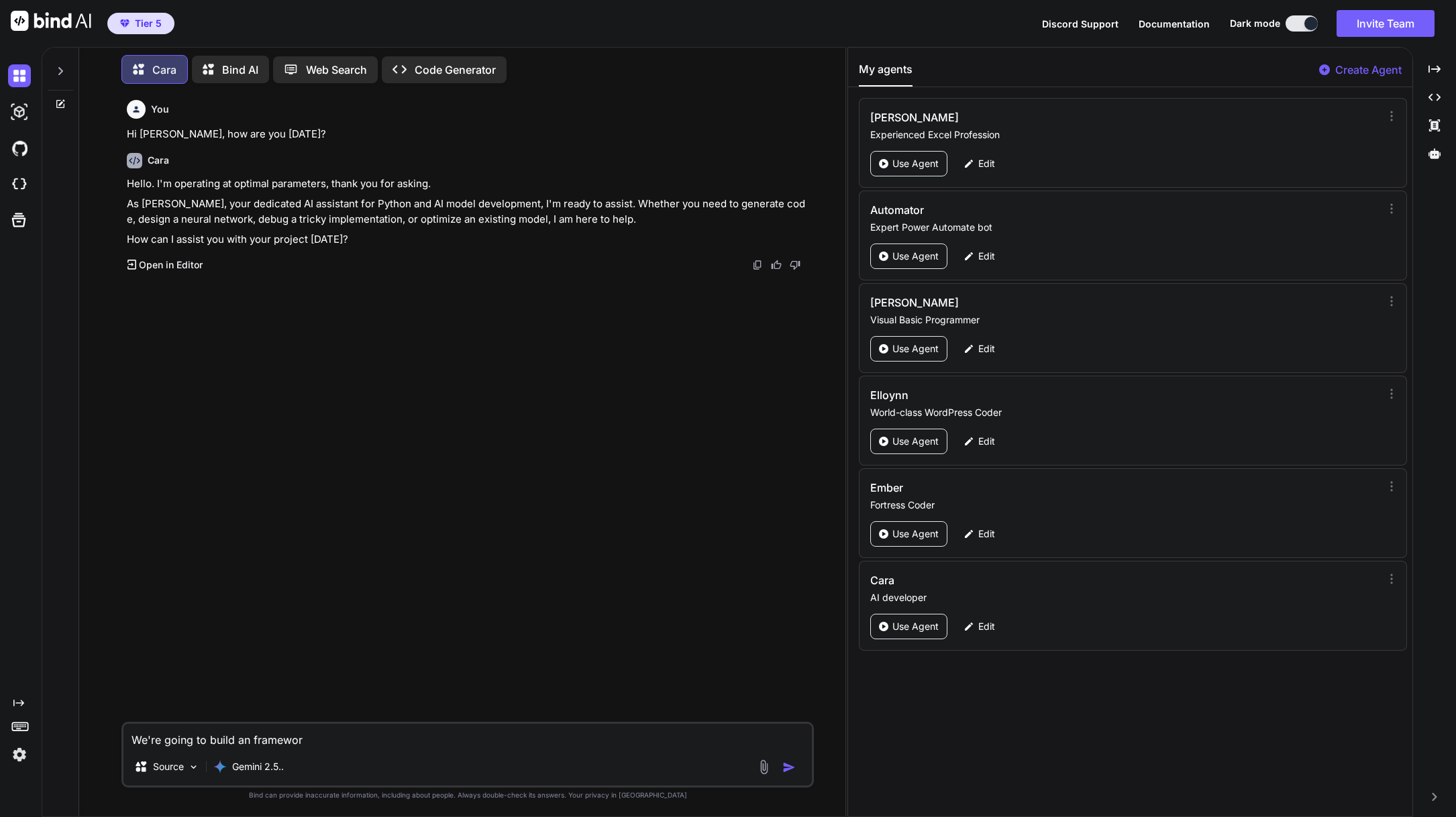
type textarea "x"
type textarea "We're going to build an framework"
type textarea "x"
type textarea "We're going to build an framework"
type textarea "x"
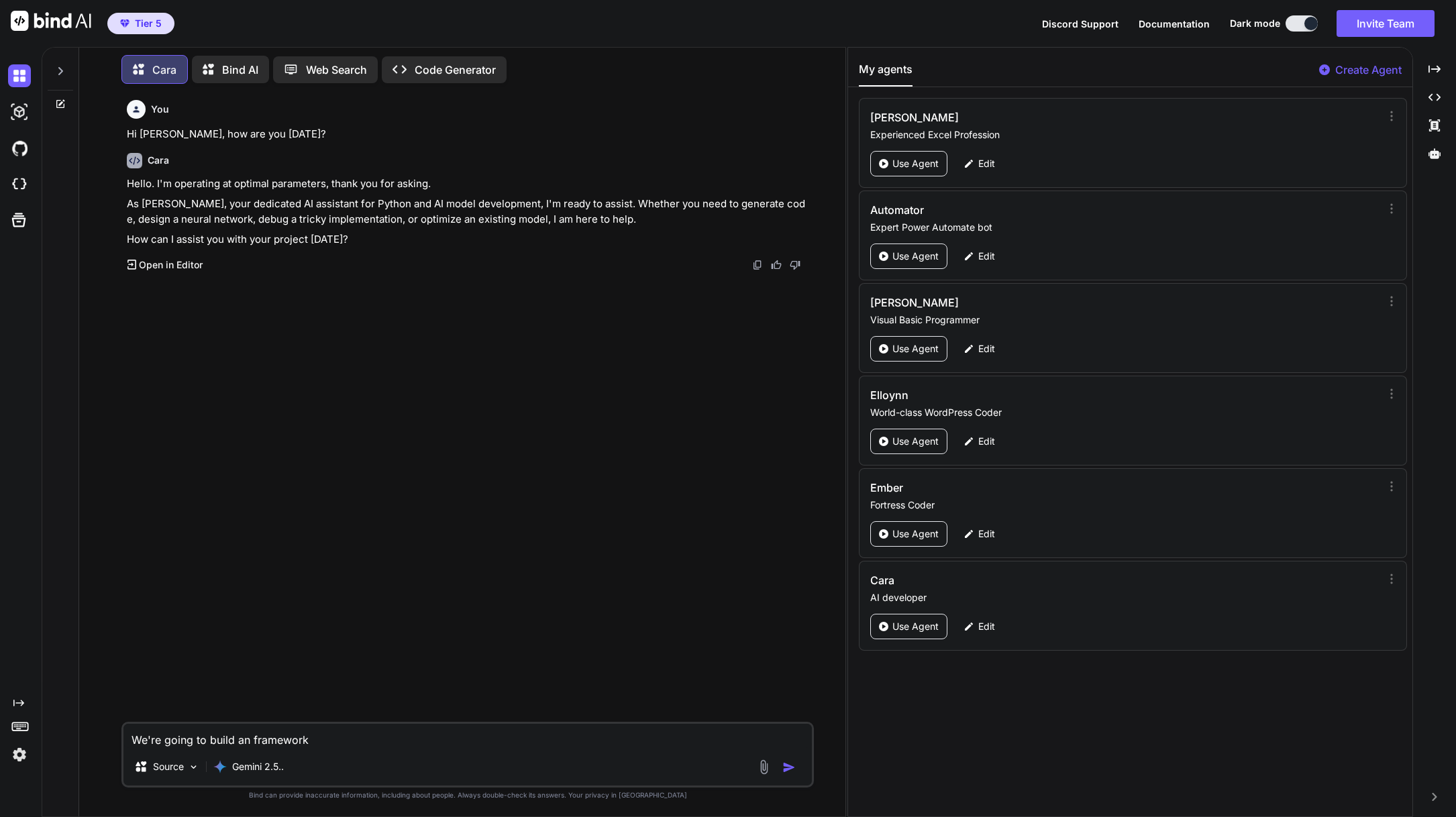
type textarea "We're going to build an framework f"
type textarea "x"
type textarea "We're going to build an framework fo"
type textarea "x"
type textarea "We're going to build an framework for"
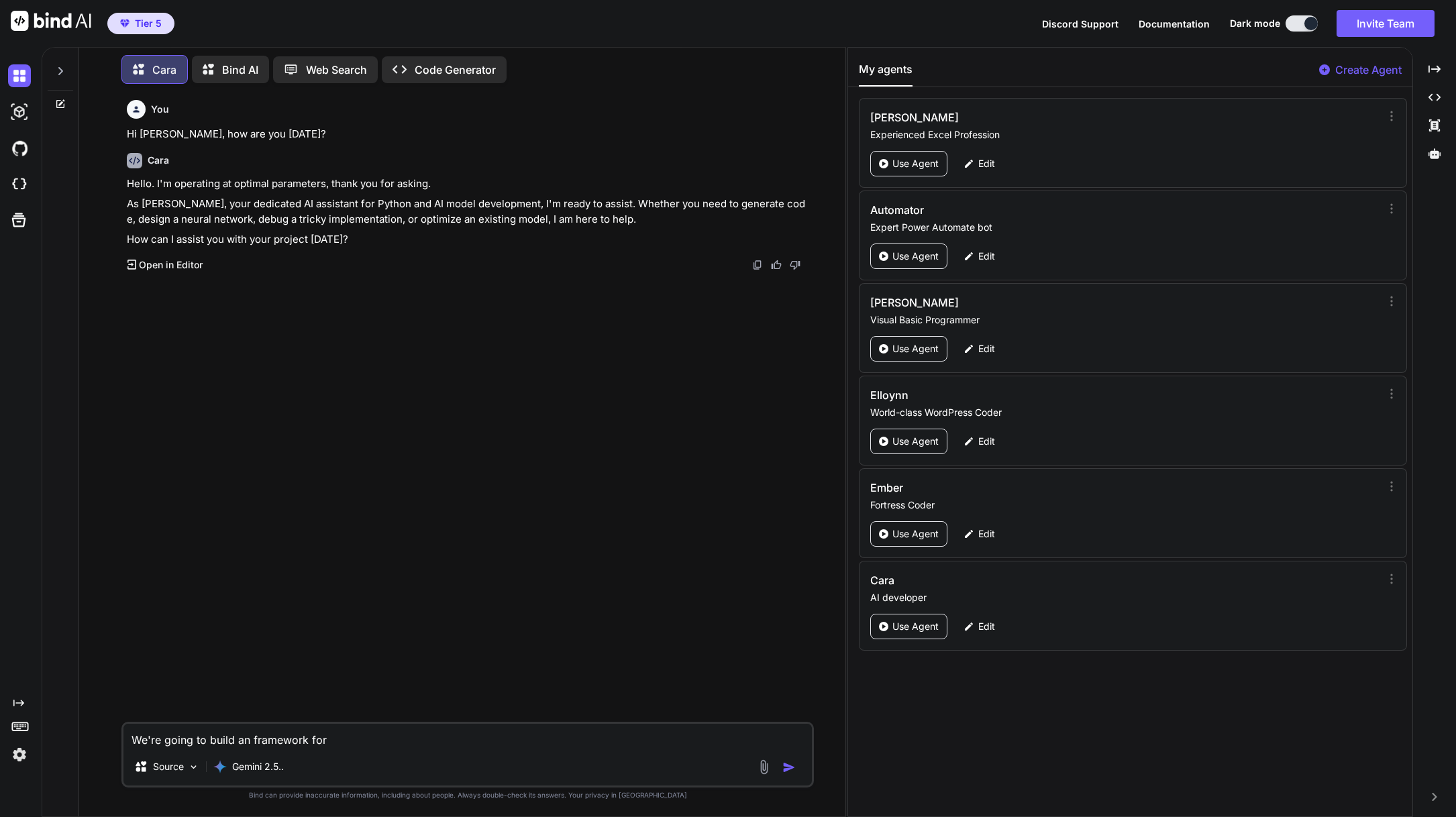
type textarea "x"
type textarea "We're going to build an framework for"
type textarea "x"
type textarea "We're going to build an framework for a"
type textarea "x"
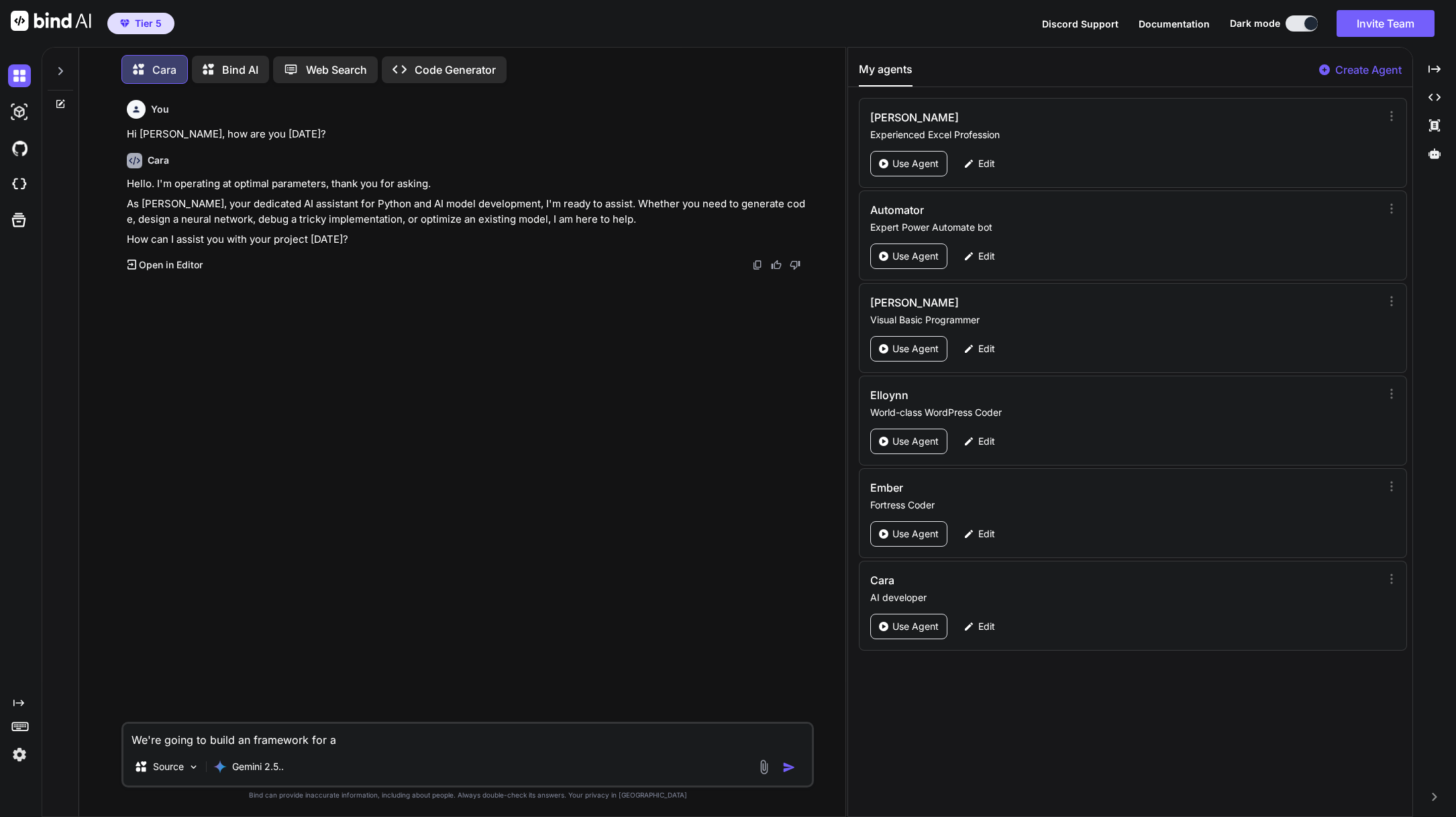
type textarea "We're going to build an framework for an"
type textarea "x"
type textarea "We're going to build an framework for an"
type textarea "x"
type textarea "We're going to build an framework for an A"
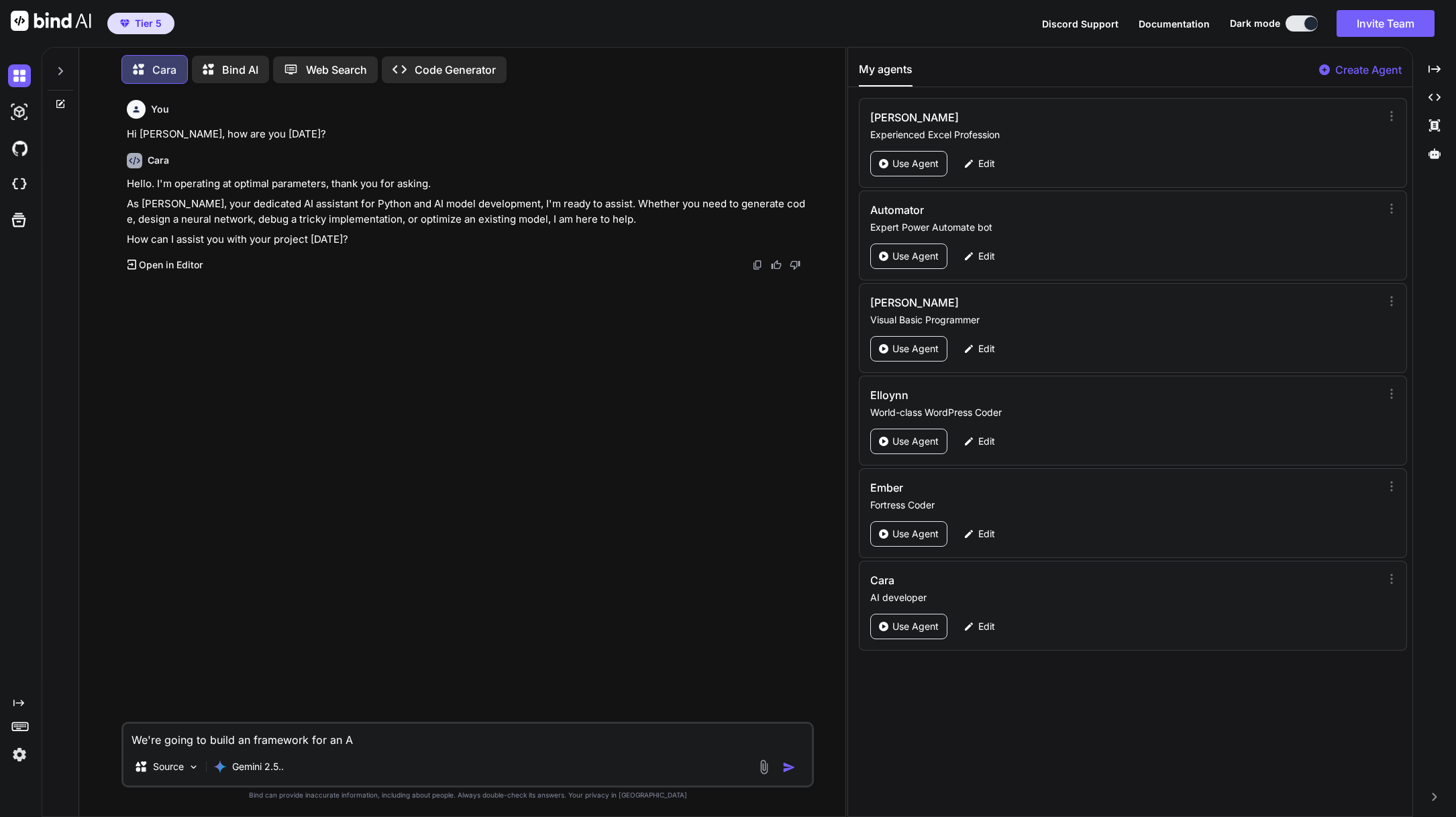
type textarea "x"
type textarea "We're going to build an framework for an AI"
type textarea "x"
type textarea "We're going to build an framework for an AI"
type textarea "x"
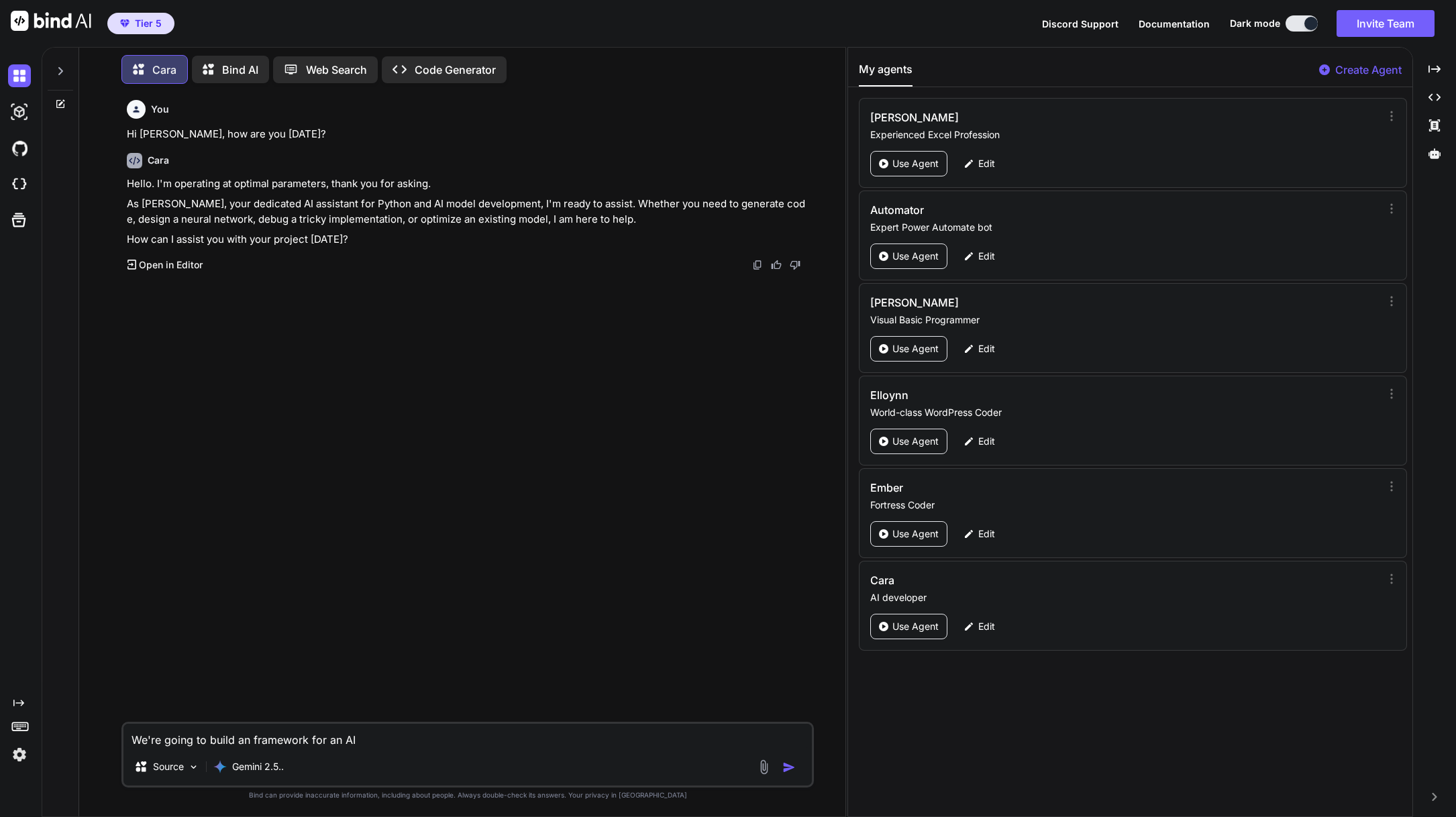
type textarea "We're going to build an framework for an AI A"
type textarea "x"
type textarea "We're going to build an framework for an AI Ag"
type textarea "x"
type textarea "We're going to build an framework for an AI Age"
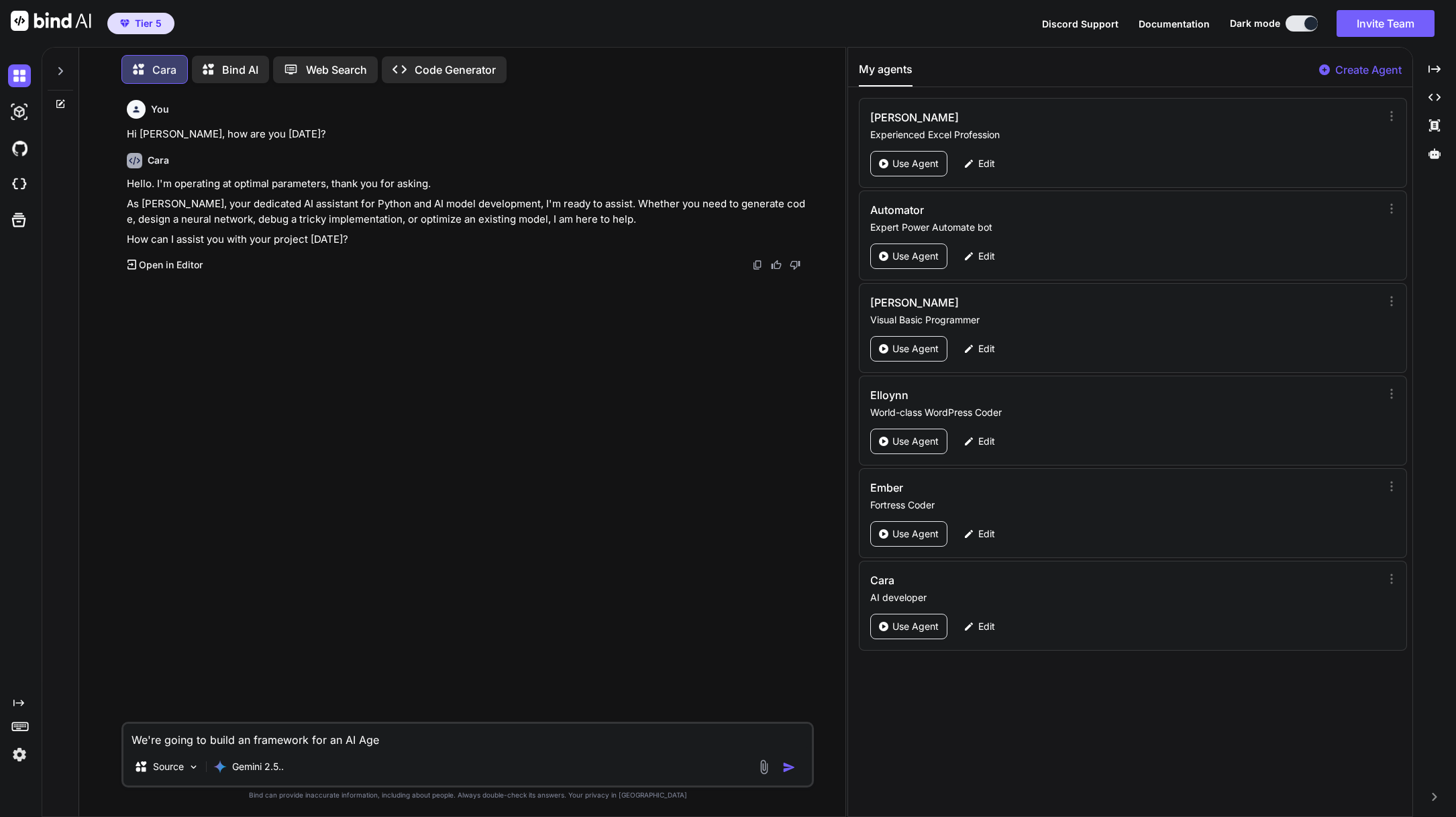
type textarea "x"
type textarea "We're going to build an framework for an AI Agen"
type textarea "x"
type textarea "We're going to build an framework for an AI Agent"
type textarea "x"
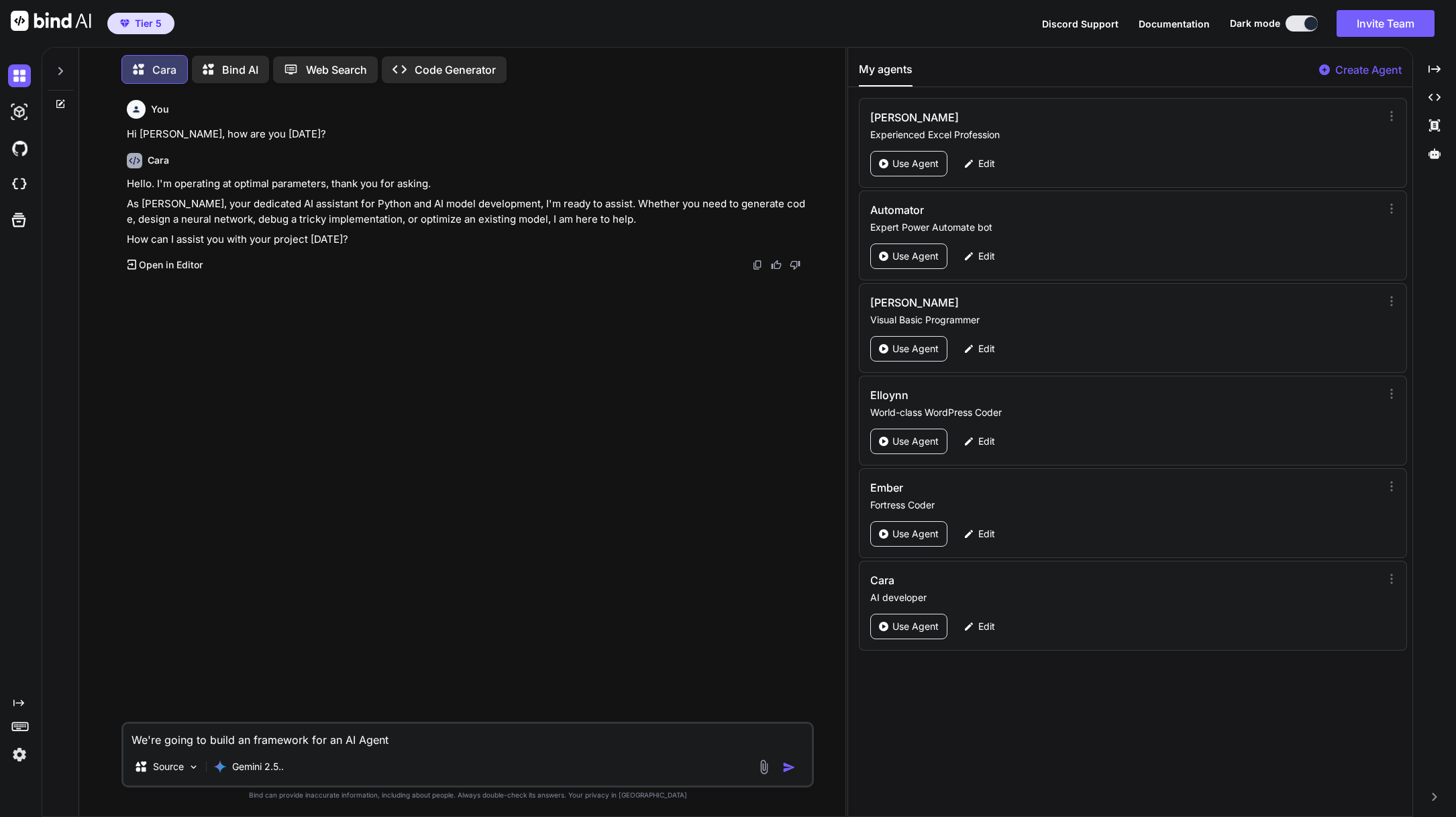
type textarea "We're going to build an framework for an AI Agenti"
type textarea "x"
type textarea "We're going to build an framework for an AI Agentic"
type textarea "x"
type textarea "We're going to build an framework for an I Agentic"
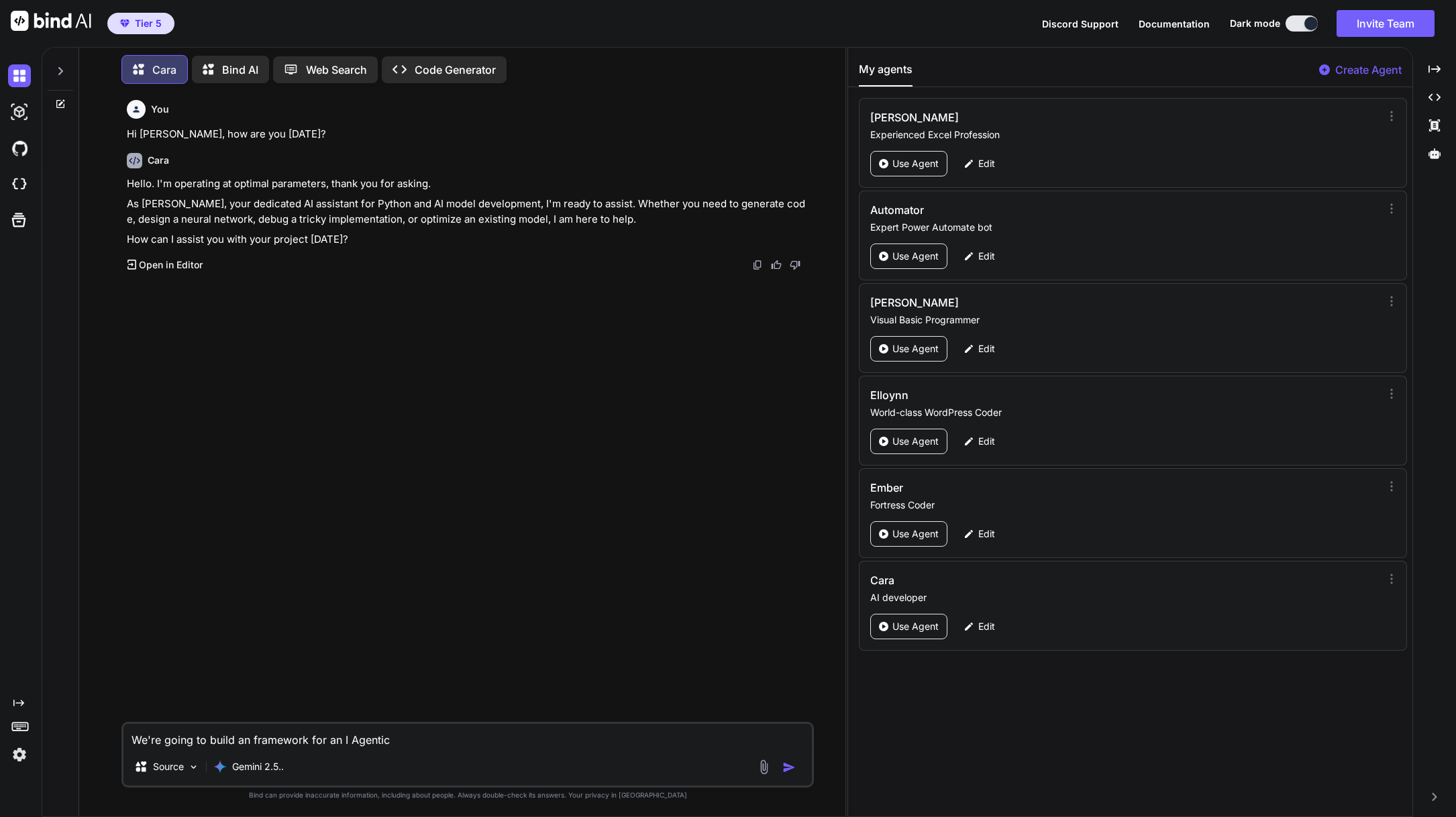
type textarea "x"
type textarea "We're going to build an framework for an Agentic"
type textarea "x"
type textarea "We're going to build an framework for an Agentic"
type textarea "x"
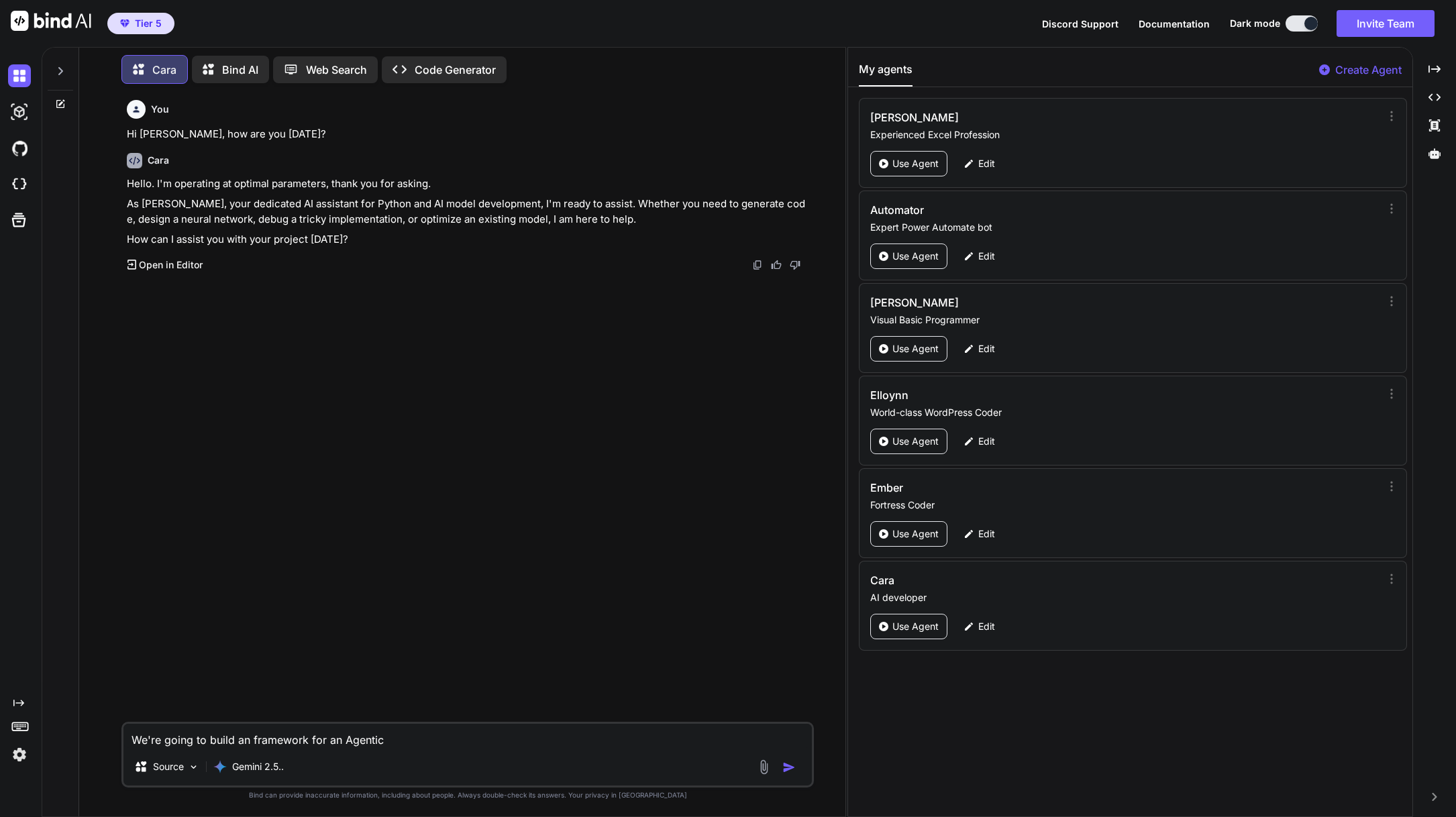
type textarea "We're going to build an framework for an Agentic"
type textarea "x"
type textarea "We're going to build an framework for an Agentic A"
type textarea "x"
type textarea "We're going to build an framework for an Agentic AI"
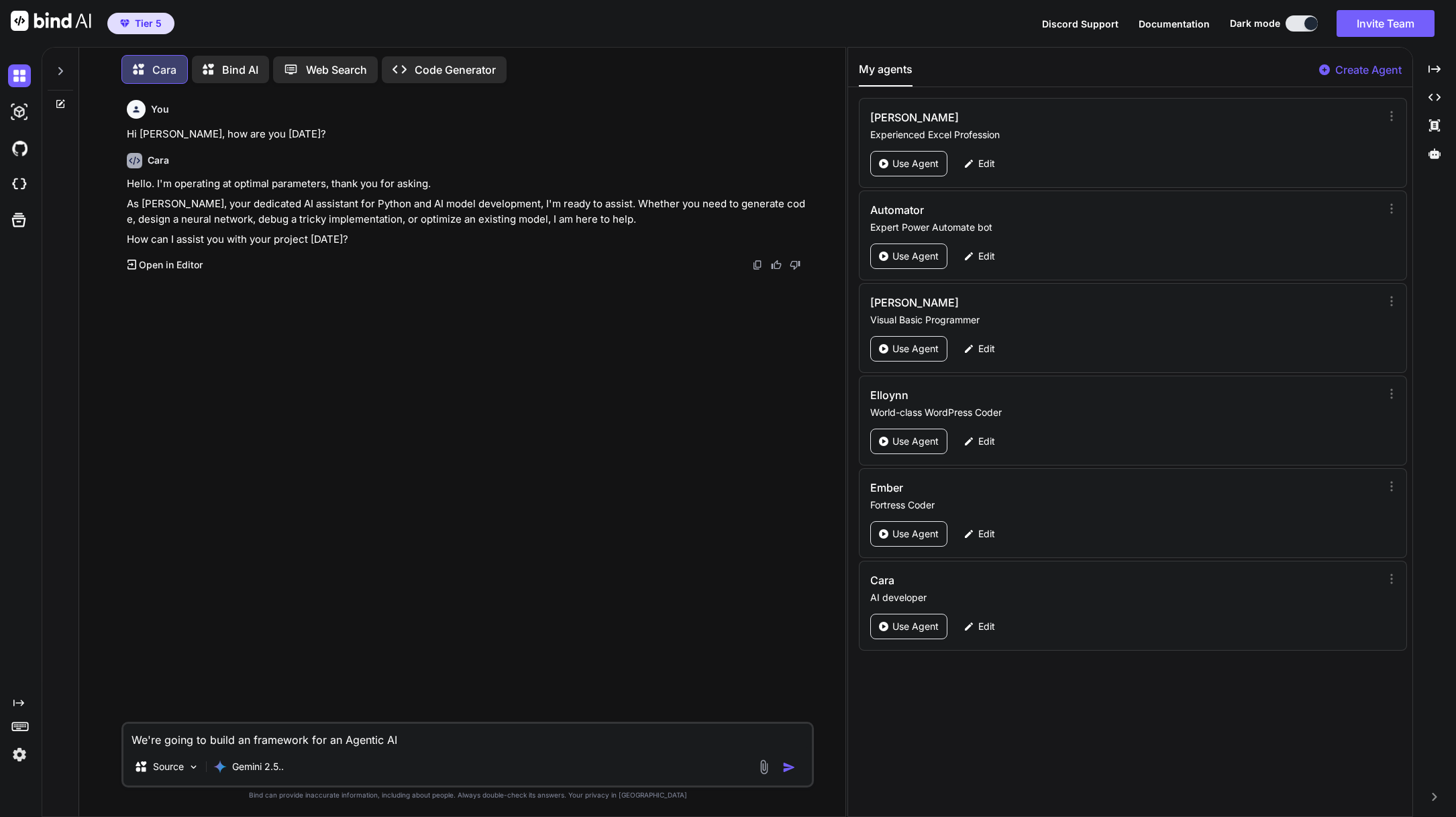
type textarea "x"
type textarea "We're going to build an framework for an Agentic AI,"
type textarea "x"
type textarea "We're going to build an framework for an Agentic AI,"
type textarea "x"
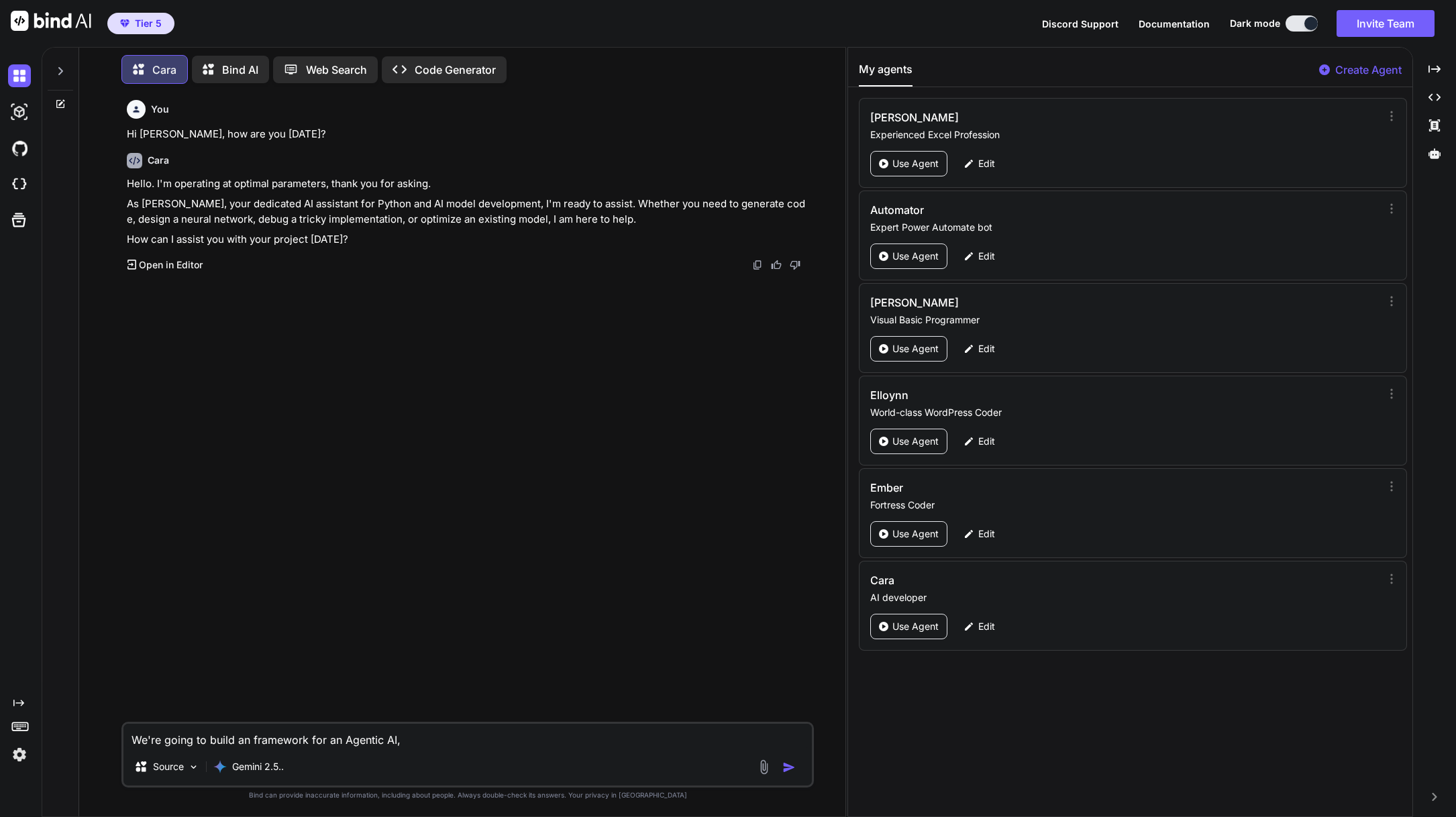
type textarea "We're going to build an framework for an Agentic AI, c"
type textarea "x"
type textarea "We're going to build an framework for an Agentic AI, ca"
type textarea "x"
type textarea "We're going to build an framework for an Agentic AI, cal"
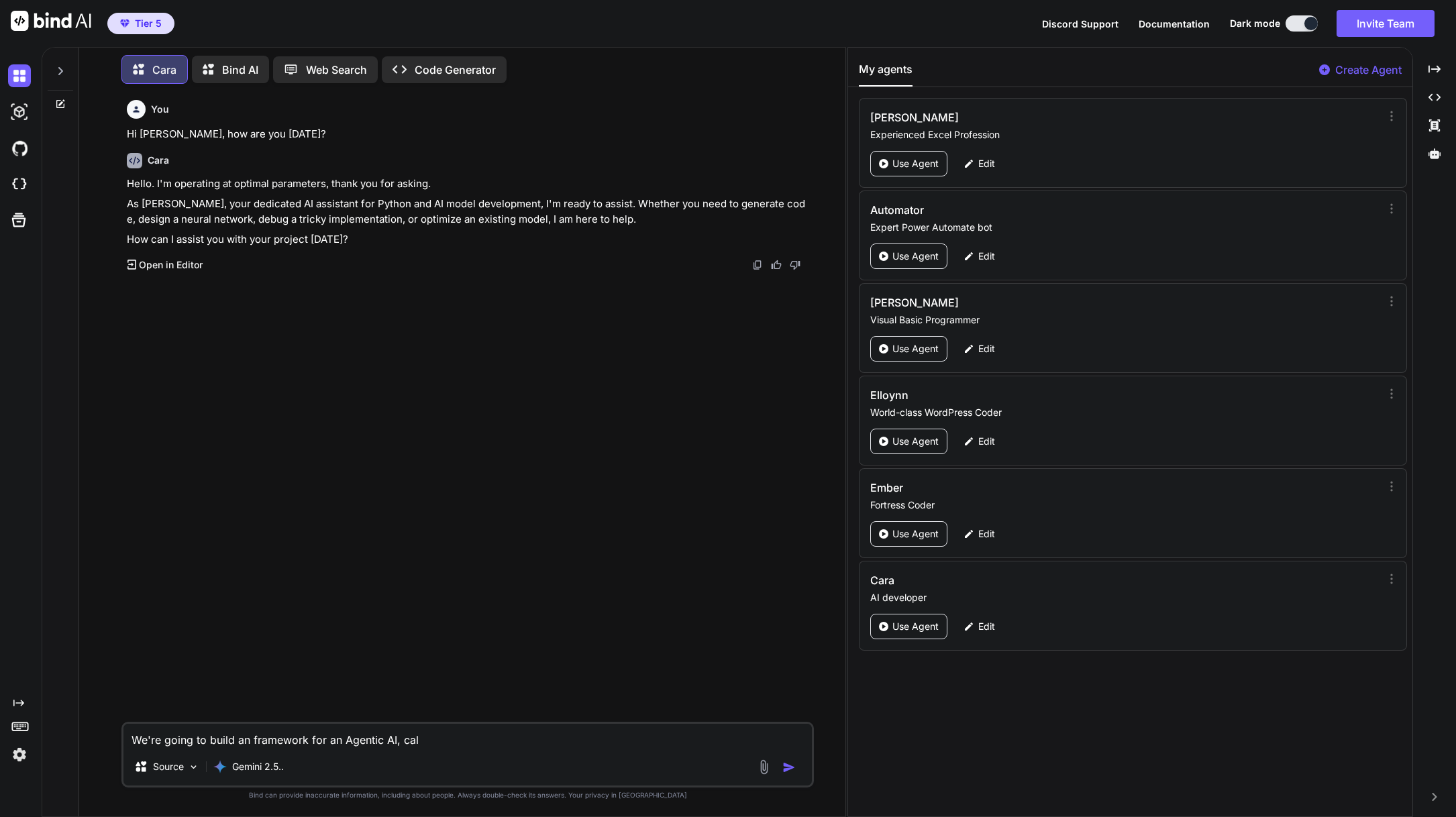
type textarea "x"
type textarea "We're going to build an framework for an Agentic AI, call"
type textarea "x"
type textarea "We're going to build an framework for an Agentic AI, calle"
type textarea "x"
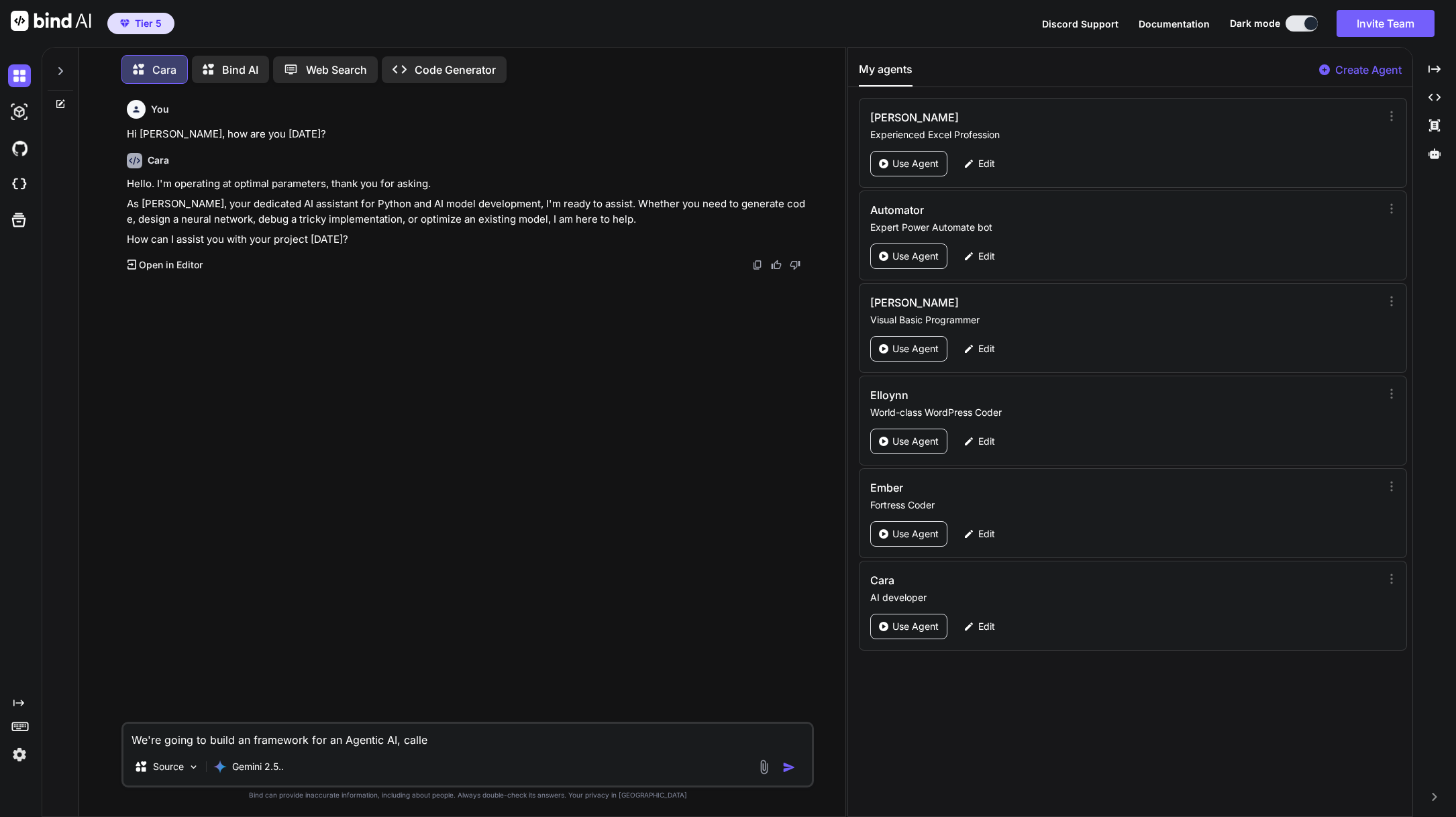
type textarea "We're going to build an framework for an Agentic AI, called"
type textarea "x"
type textarea "We're going to build an framework for an Agentic AI, called"
type textarea "x"
type textarea "We're going to build an framework for an Agentic AI, called t"
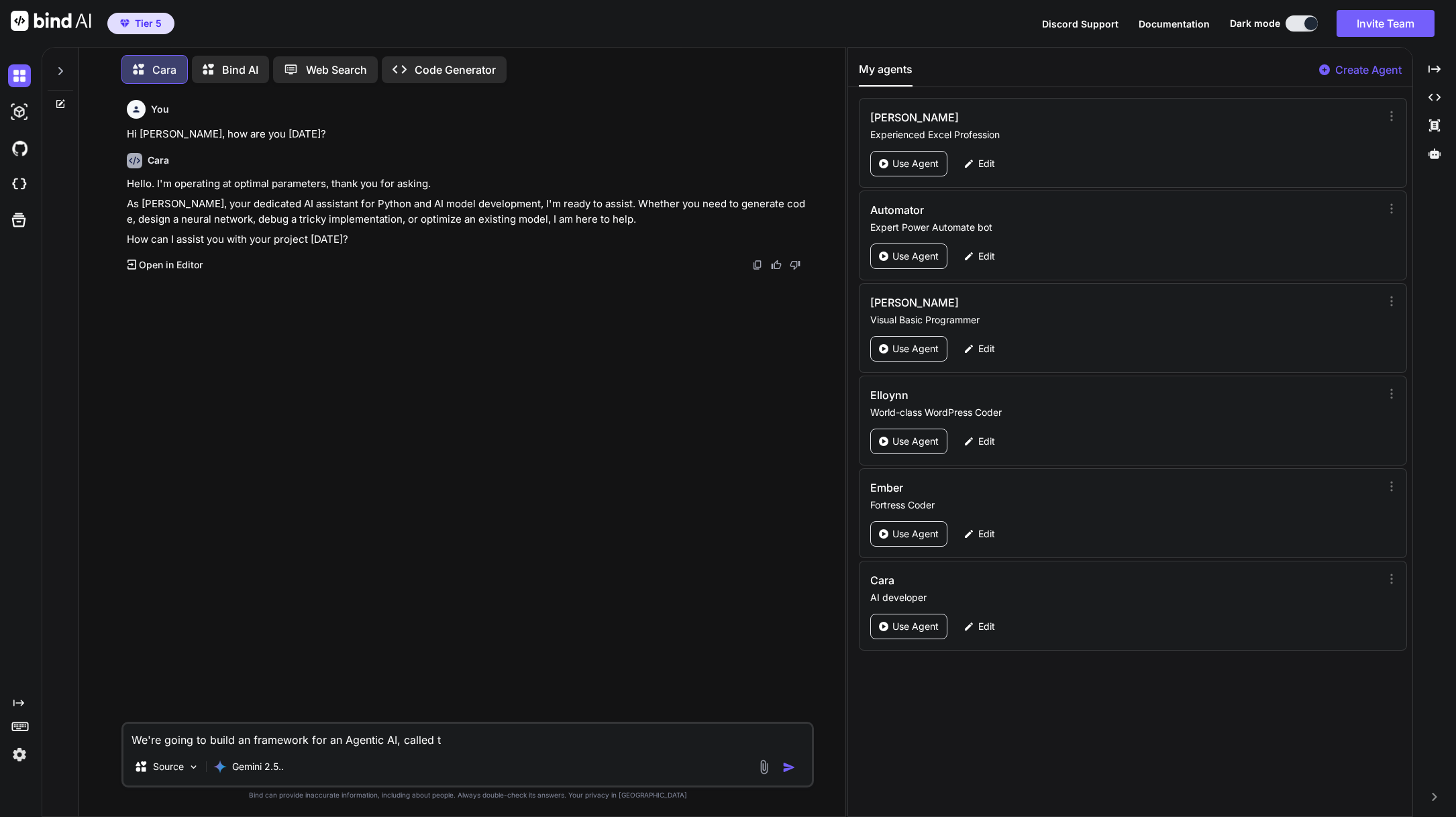
type textarea "x"
type textarea "We're going to build an framework for an Agentic AI, called th"
type textarea "x"
type textarea "We're going to build an framework for an Agentic AI, called the"
type textarea "x"
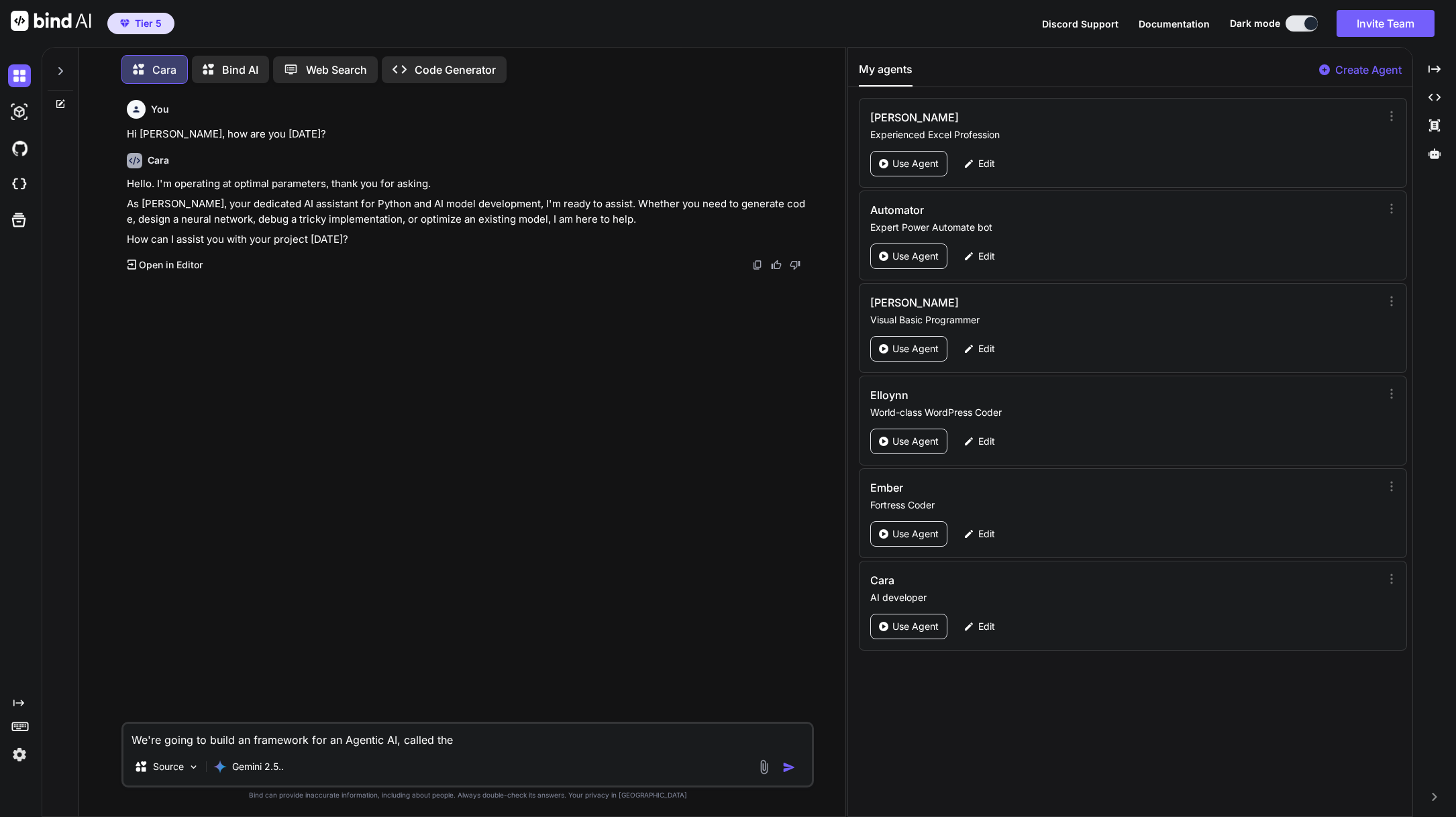
type textarea "We're going to build an framework for an Agentic AI, called the"
type textarea "x"
type textarea "We're going to build an framework for an Agentic AI, called the f"
type textarea "x"
type textarea "We're going to build an framework for an Agentic AI, called the fo"
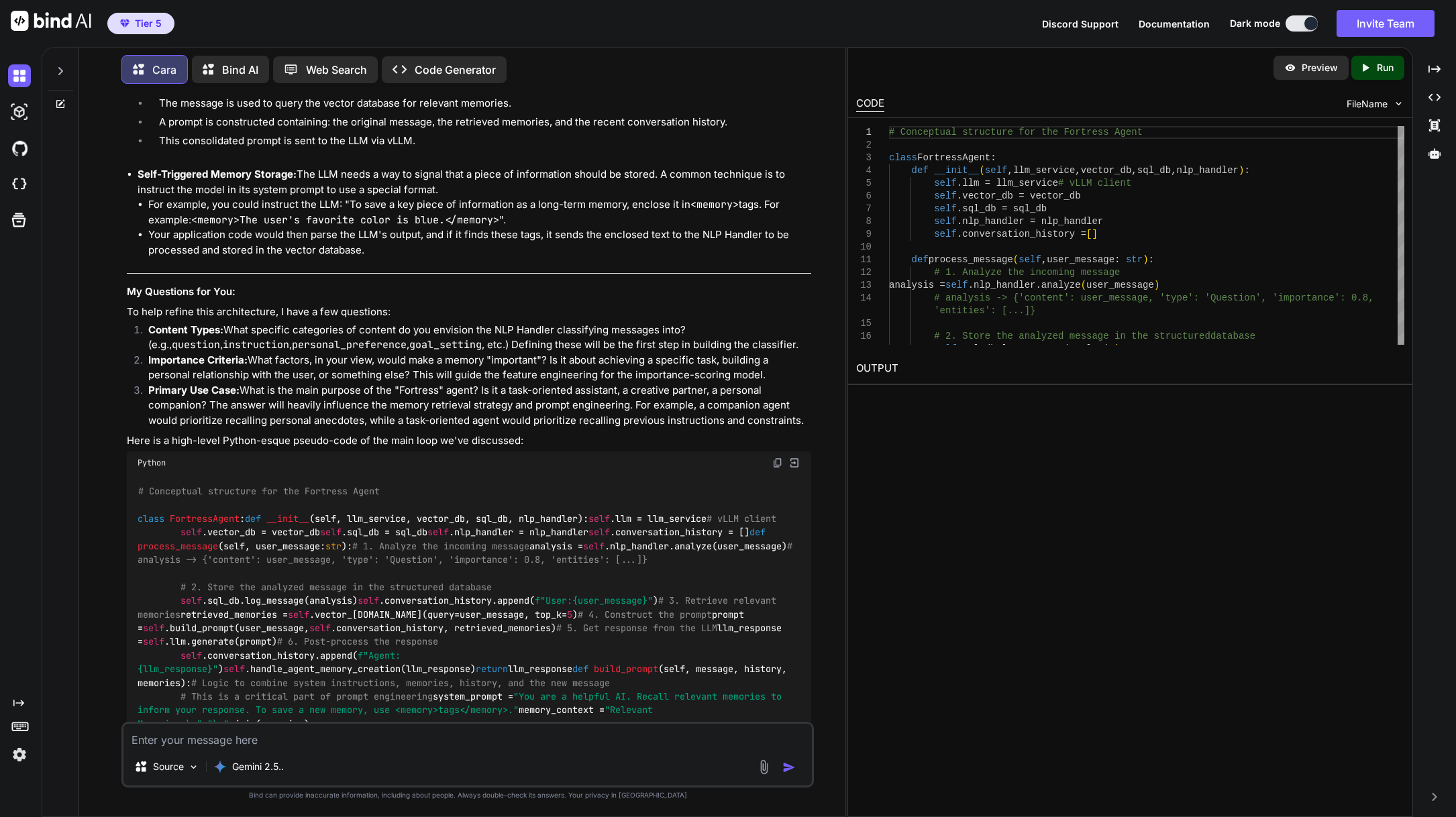
scroll to position [1275, 0]
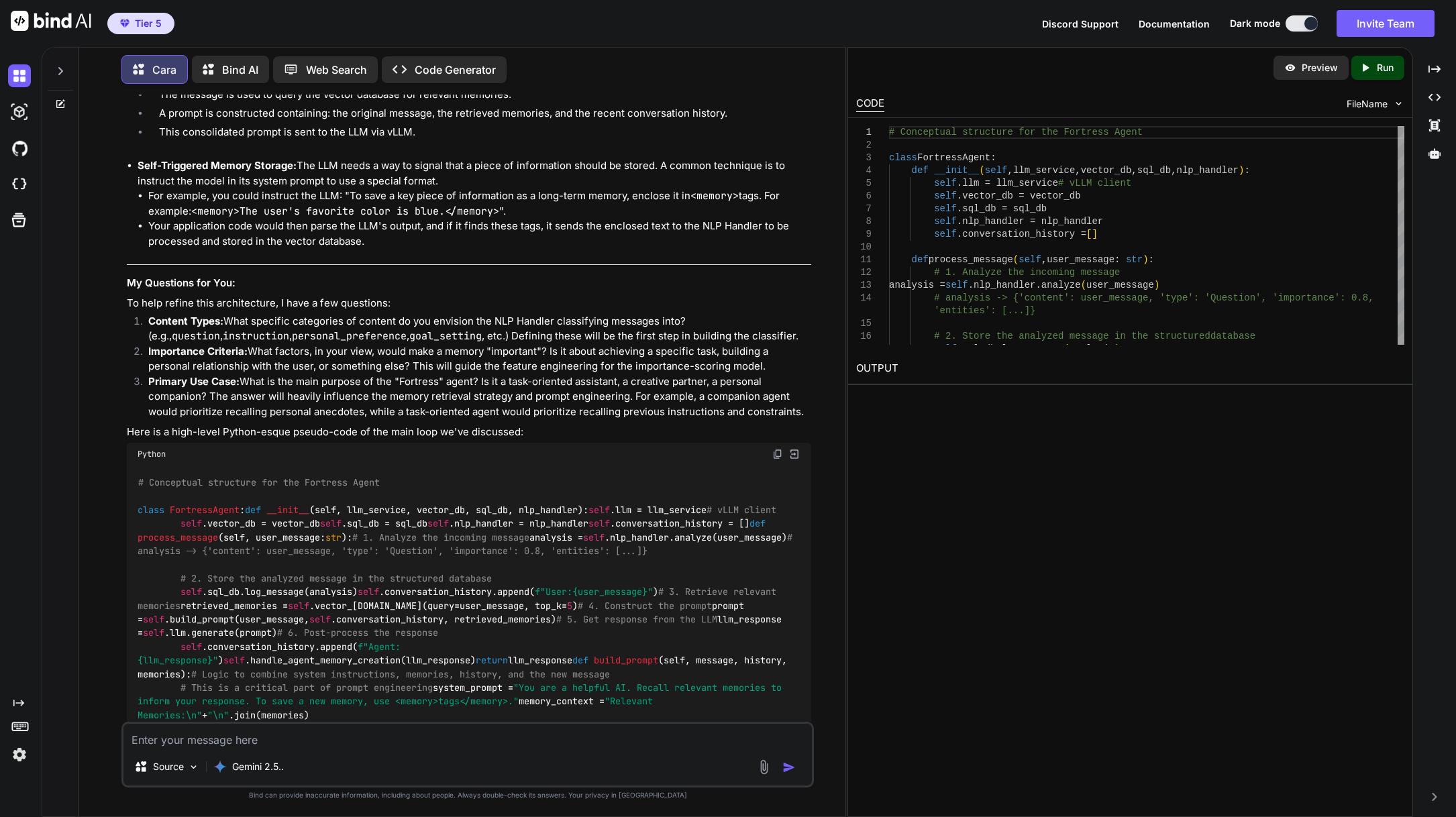
drag, startPoint x: 366, startPoint y: 479, endPoint x: 447, endPoint y: 440, distance: 89.9
click at [447, 443] on div "Python" at bounding box center [469, 455] width 684 height 23
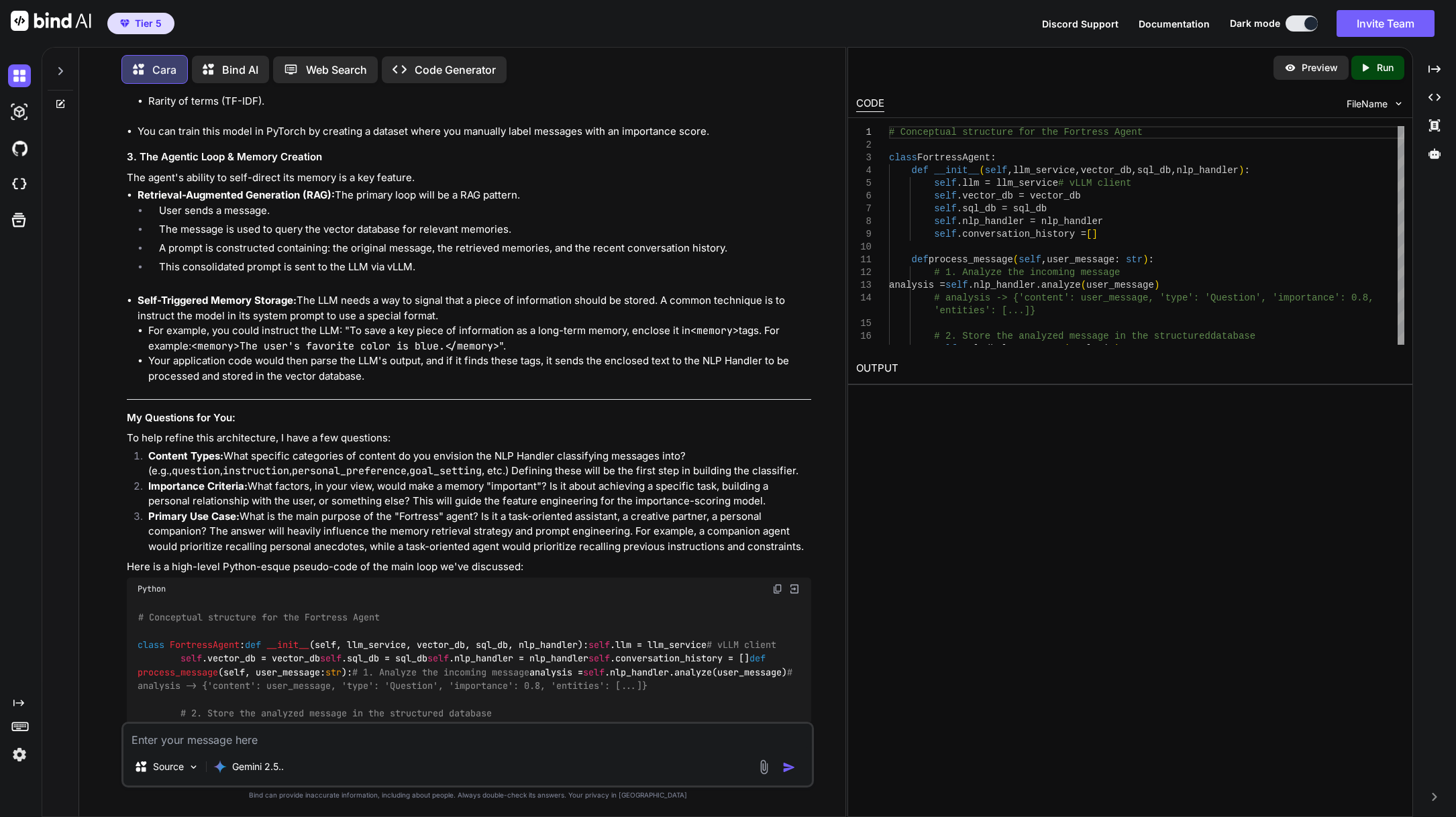
scroll to position [1135, 0]
